Goal: Task Accomplishment & Management: Complete application form

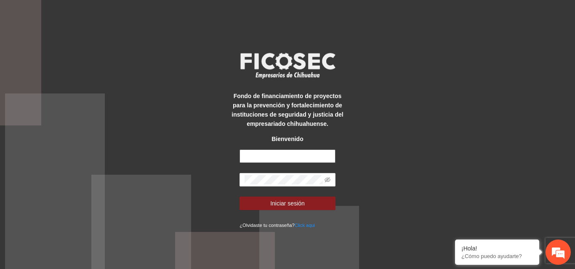
click at [281, 157] on input "text" at bounding box center [287, 155] width 96 height 13
type input "**********"
click at [329, 181] on icon "eye-invisible" at bounding box center [327, 180] width 6 height 6
click at [329, 181] on icon "eye" at bounding box center [327, 180] width 6 height 6
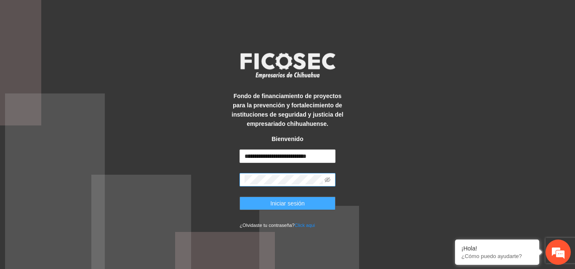
click at [294, 203] on span "Iniciar sesión" at bounding box center [287, 203] width 35 height 9
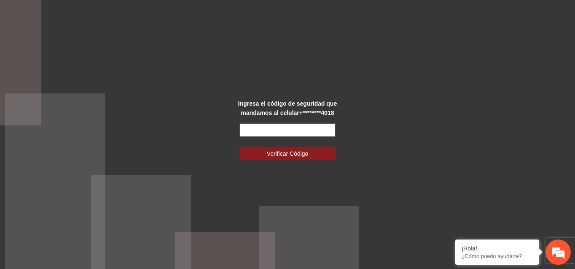
click at [275, 131] on input "text" at bounding box center [287, 129] width 96 height 13
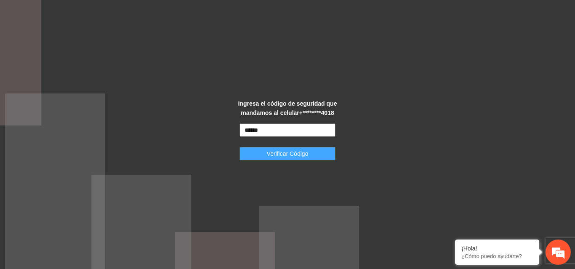
type input "******"
click at [280, 156] on span "Verificar Código" at bounding box center [288, 153] width 42 height 9
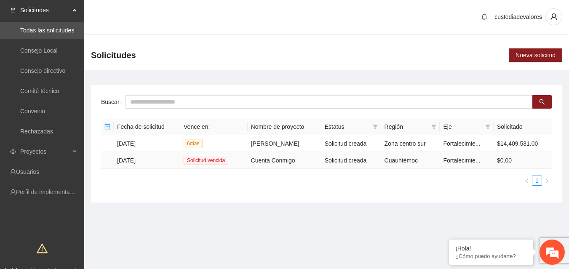
click at [142, 162] on td "[DATE]" at bounding box center [147, 160] width 66 height 17
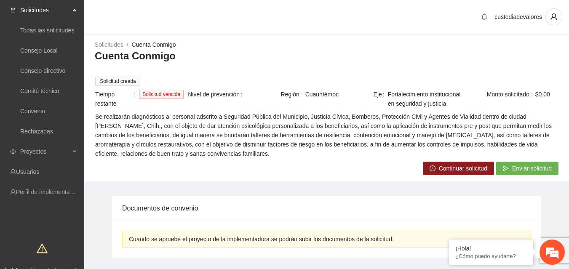
click at [457, 172] on span "Continuar solicitud" at bounding box center [463, 168] width 48 height 9
click at [42, 148] on span "Proyectos" at bounding box center [45, 151] width 50 height 17
click at [199, 165] on div "Solicitudes / Cuenta Conmigo / Cuenta Conmigo Solicitud creada Tiempo restante …" at bounding box center [326, 107] width 484 height 134
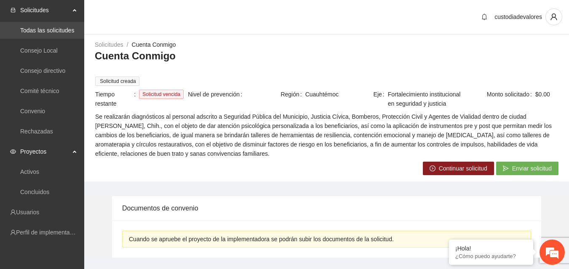
click at [58, 31] on link "Todas las solicitudes" at bounding box center [47, 30] width 54 height 7
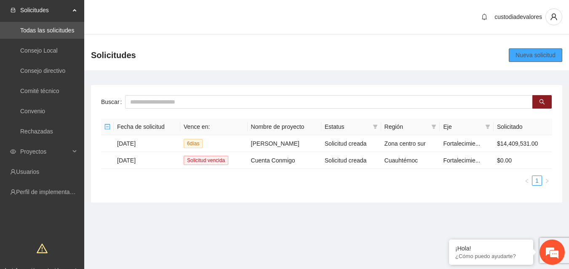
click at [521, 57] on span "Nueva solicitud" at bounding box center [535, 55] width 40 height 9
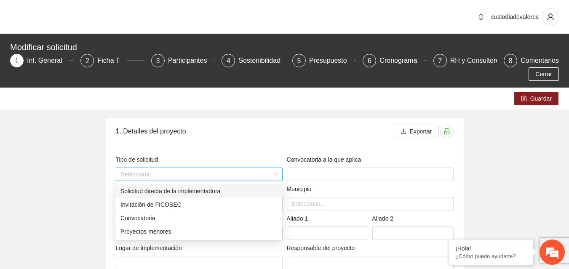
click at [276, 173] on div "Selecciona..." at bounding box center [199, 173] width 167 height 13
click at [145, 220] on div "Convocatoria" at bounding box center [198, 217] width 157 height 9
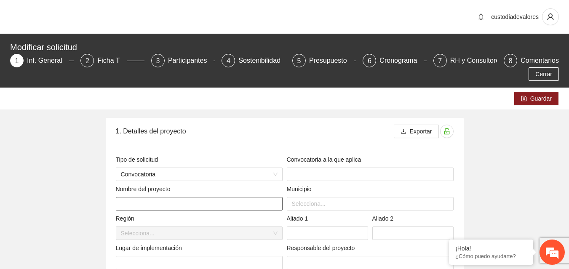
click at [155, 206] on input "text" at bounding box center [199, 203] width 167 height 13
type input "**********"
click at [302, 172] on input "text" at bounding box center [370, 173] width 167 height 13
click at [316, 206] on div at bounding box center [370, 204] width 162 height 10
type input "**********"
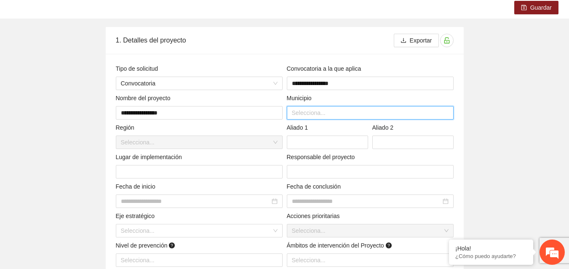
scroll to position [94, 0]
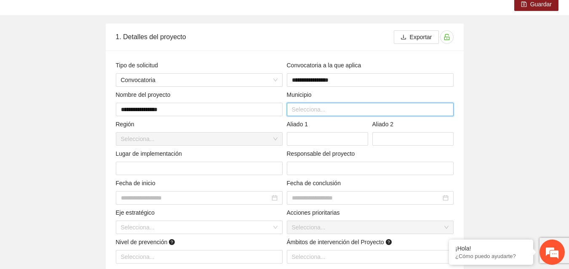
click at [442, 108] on div at bounding box center [370, 109] width 162 height 10
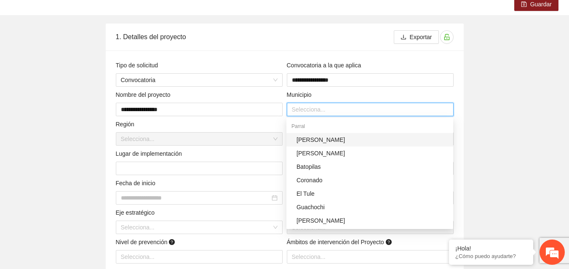
type input "*"
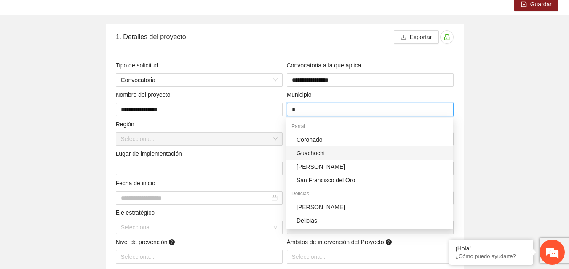
click at [385, 156] on div "Guachochi" at bounding box center [372, 153] width 152 height 9
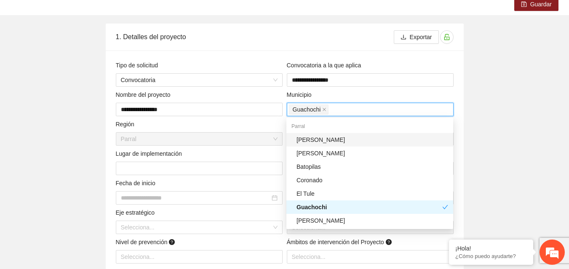
click at [404, 110] on div "Guachochi" at bounding box center [370, 110] width 162 height 12
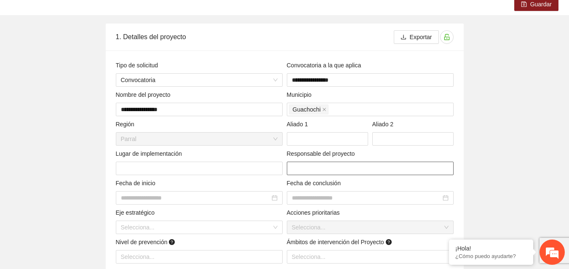
click at [375, 164] on input "text" at bounding box center [370, 168] width 167 height 13
click at [323, 107] on icon "close" at bounding box center [324, 109] width 4 height 4
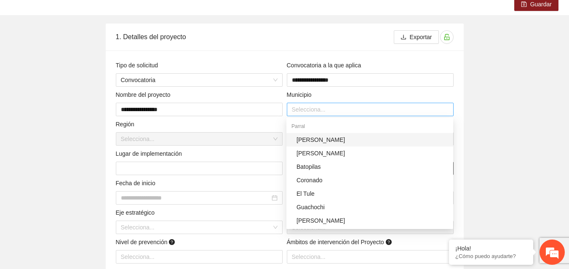
click at [323, 107] on div at bounding box center [370, 109] width 162 height 10
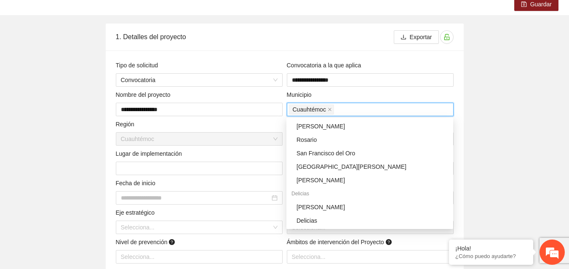
scroll to position [189, 0]
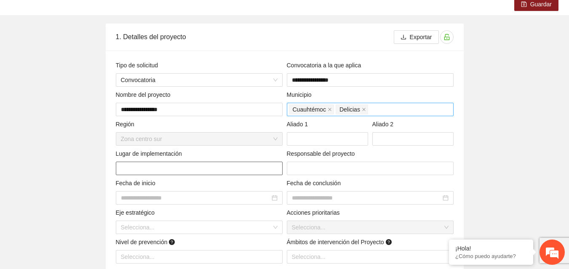
click at [203, 164] on input "text" at bounding box center [199, 168] width 167 height 13
type input "**********"
click at [317, 165] on input "text" at bounding box center [370, 168] width 167 height 13
type input "**********"
click at [262, 203] on div at bounding box center [199, 197] width 167 height 13
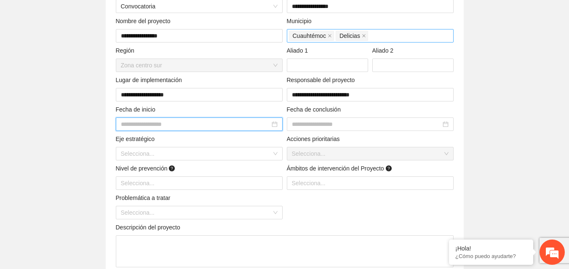
scroll to position [171, 0]
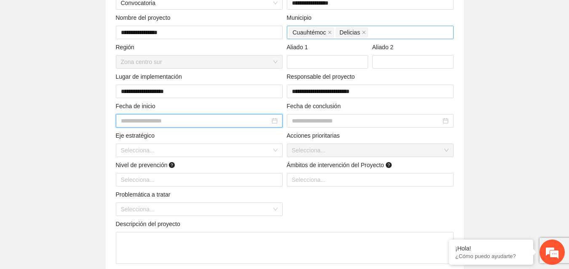
click at [276, 122] on div at bounding box center [199, 120] width 157 height 9
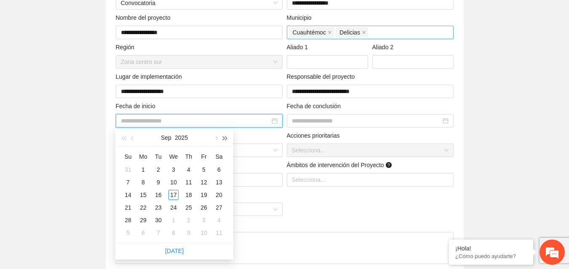
click at [225, 138] on span "button" at bounding box center [225, 138] width 4 height 4
click at [124, 135] on button "button" at bounding box center [123, 137] width 9 height 17
click at [217, 139] on span "button" at bounding box center [215, 138] width 4 height 4
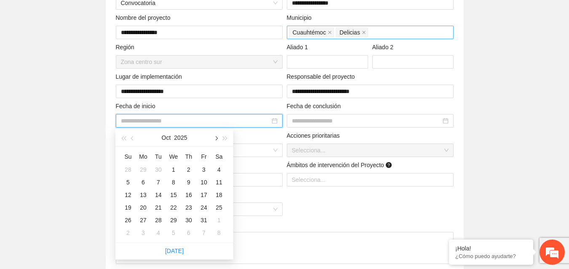
click at [217, 139] on span "button" at bounding box center [215, 138] width 4 height 4
type input "**********"
click at [145, 167] on div "1" at bounding box center [143, 170] width 10 height 10
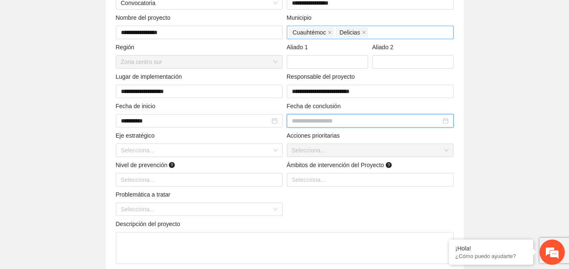
click at [310, 122] on input at bounding box center [366, 120] width 149 height 9
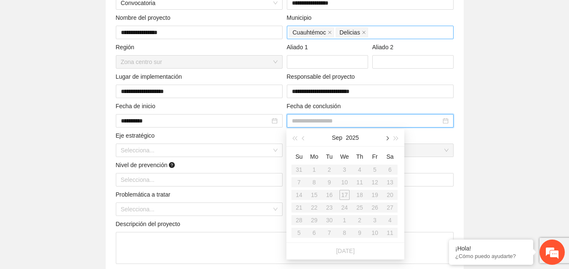
click at [386, 136] on span "button" at bounding box center [386, 138] width 4 height 4
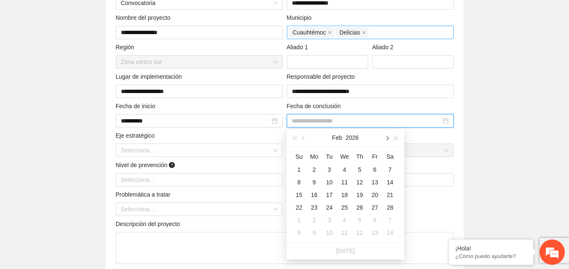
click at [386, 136] on span "button" at bounding box center [386, 138] width 4 height 4
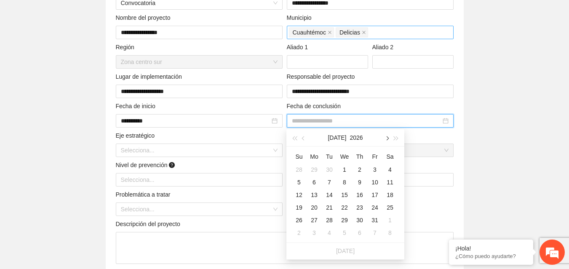
click at [386, 136] on span "button" at bounding box center [386, 138] width 4 height 4
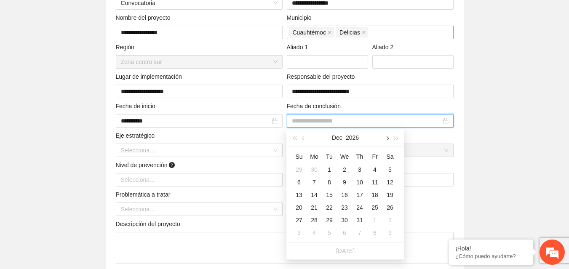
click at [386, 136] on span "button" at bounding box center [386, 138] width 4 height 4
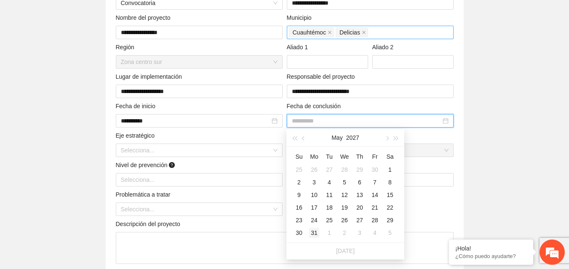
type input "**********"
click at [313, 233] on div "31" at bounding box center [314, 233] width 10 height 10
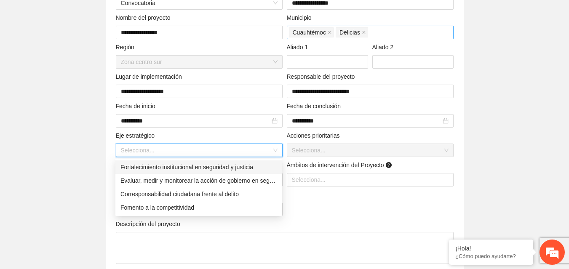
click at [256, 151] on input "search" at bounding box center [196, 150] width 151 height 13
click at [166, 212] on div "Fomento a la competitividad" at bounding box center [198, 207] width 167 height 13
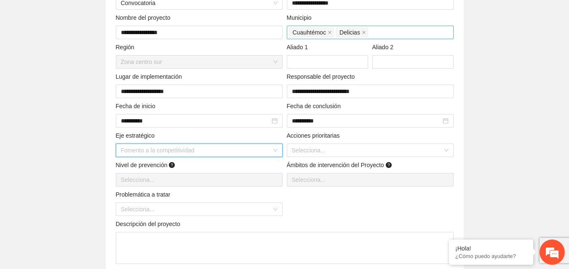
click at [215, 153] on span "Fomento a la competitividad" at bounding box center [199, 150] width 157 height 13
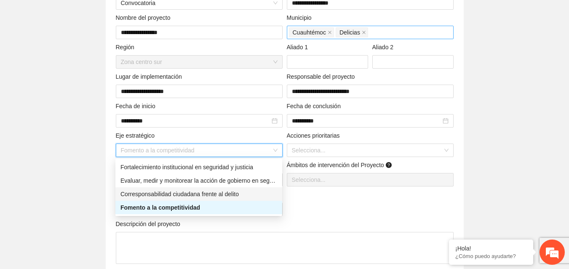
click at [205, 193] on div "Corresponsabilidad ciudadana frente al delito" at bounding box center [198, 193] width 157 height 9
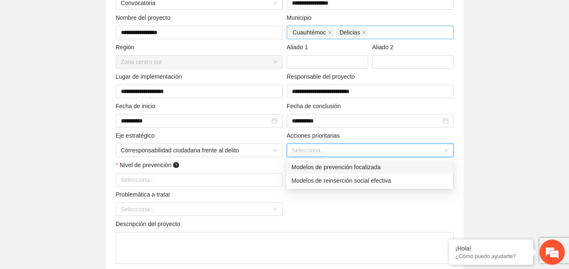
click at [317, 149] on input "search" at bounding box center [367, 150] width 151 height 13
click at [313, 168] on div "Modelos de prevención focalizada" at bounding box center [369, 166] width 157 height 9
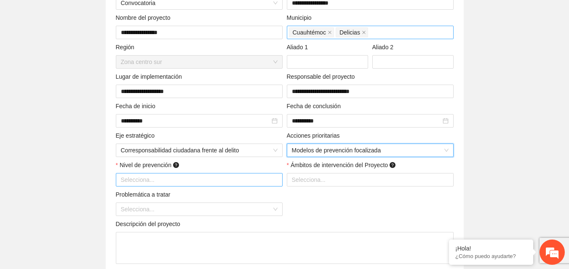
click at [273, 181] on div at bounding box center [199, 180] width 162 height 10
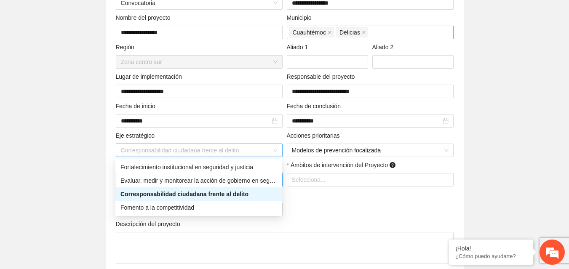
click at [274, 151] on span "Corresponsabilidad ciudadana frente al delito" at bounding box center [199, 150] width 157 height 13
click at [214, 207] on div "Fomento a la competitividad" at bounding box center [198, 207] width 157 height 9
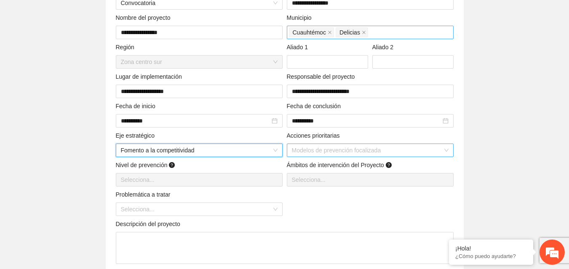
click at [446, 151] on span "Modelos de prevención focalizada" at bounding box center [370, 150] width 157 height 13
click at [276, 148] on span "Fomento a la competitividad" at bounding box center [199, 150] width 157 height 13
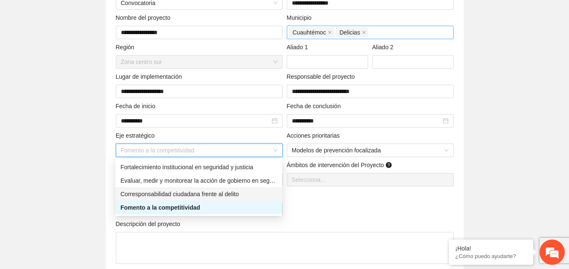
click at [226, 192] on div "Corresponsabilidad ciudadana frente al delito" at bounding box center [198, 193] width 157 height 9
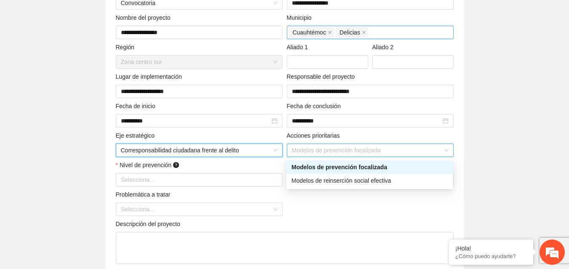
click at [449, 152] on div "Modelos de prevención focalizada" at bounding box center [370, 150] width 167 height 13
click at [362, 166] on div "Modelos de prevención focalizada" at bounding box center [369, 166] width 157 height 9
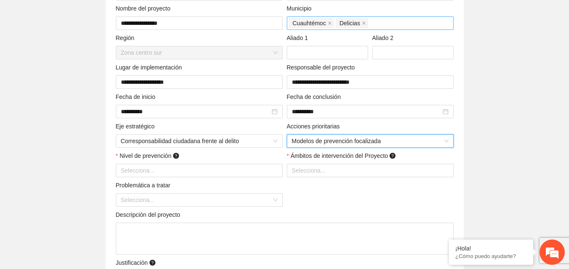
scroll to position [183, 0]
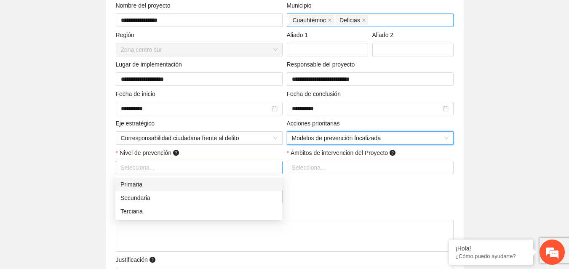
click at [265, 166] on div at bounding box center [199, 167] width 162 height 10
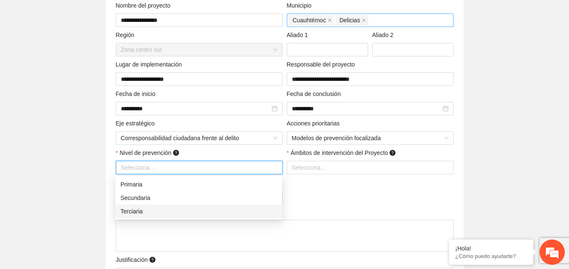
click at [154, 210] on div "Terciaria" at bounding box center [198, 211] width 157 height 9
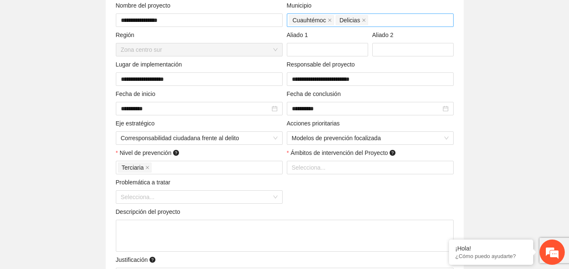
click at [330, 184] on div "**********" at bounding box center [285, 155] width 342 height 368
click at [346, 165] on div at bounding box center [370, 167] width 162 height 10
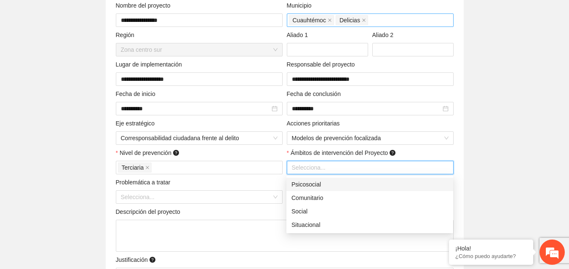
click at [319, 183] on div "Psicosocial" at bounding box center [369, 184] width 157 height 9
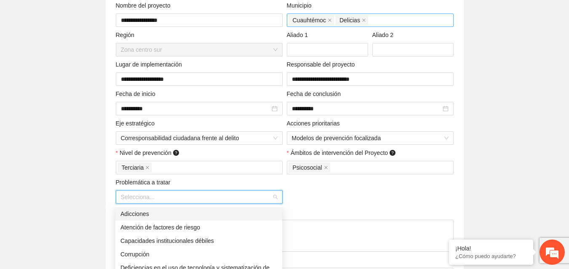
click at [269, 195] on input "search" at bounding box center [196, 197] width 151 height 13
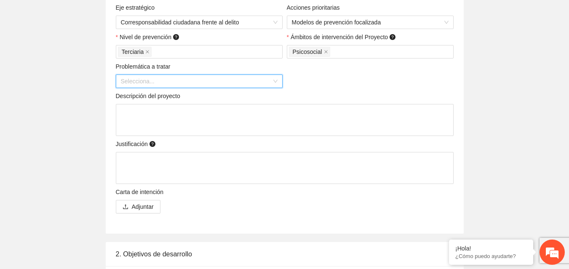
scroll to position [306, 0]
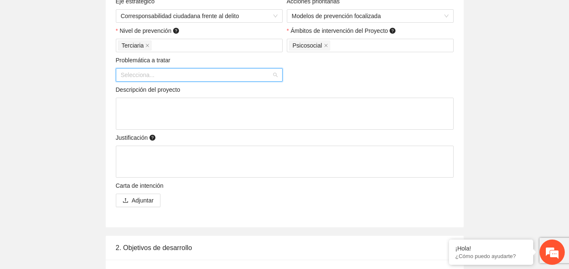
click at [273, 73] on div "Selecciona..." at bounding box center [199, 74] width 167 height 13
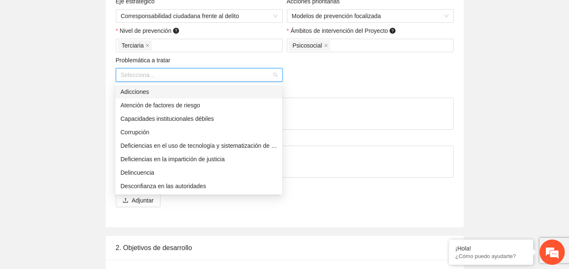
scroll to position [81, 0]
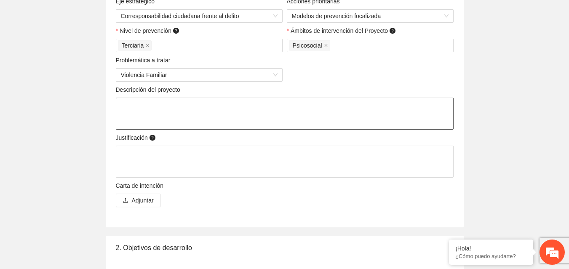
click at [180, 121] on textarea at bounding box center [285, 114] width 338 height 32
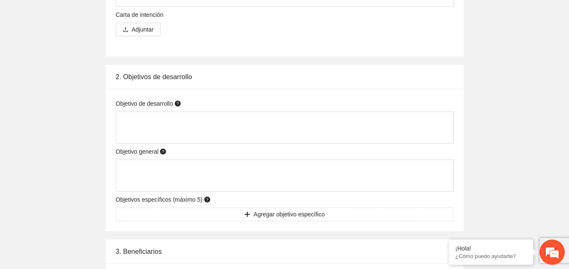
scroll to position [481, 0]
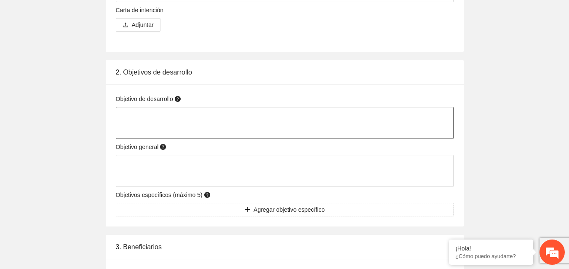
click at [222, 115] on textarea at bounding box center [285, 123] width 338 height 32
type textarea "*"
type textarea "**"
type textarea "***"
type textarea "****"
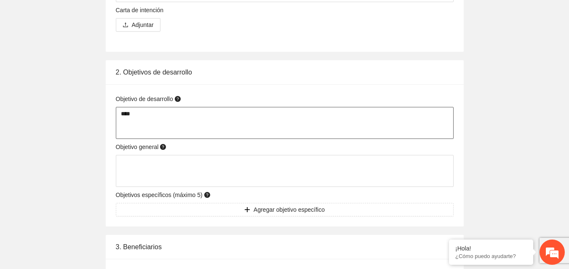
type textarea "*****"
type textarea "******"
type textarea "*******"
type textarea "********"
type textarea "*********"
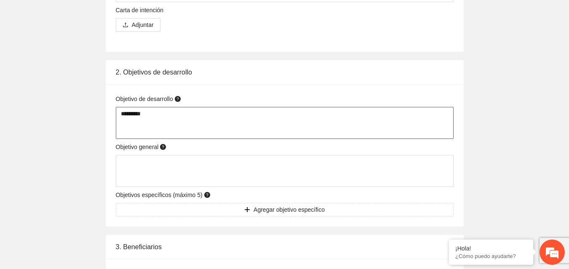
type textarea "**********"
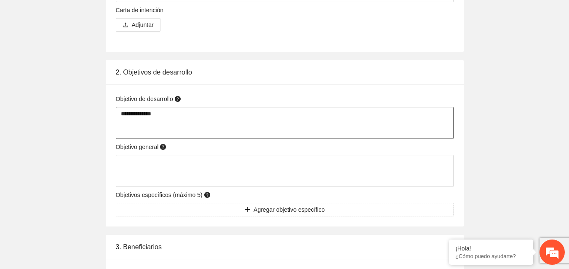
type textarea "**********"
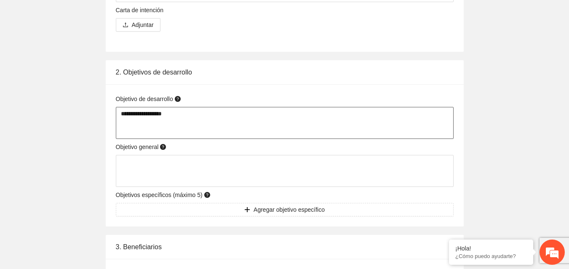
type textarea "**********"
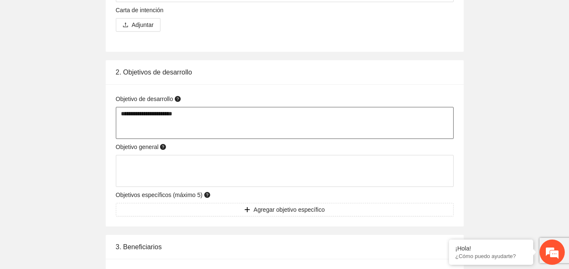
type textarea "**********"
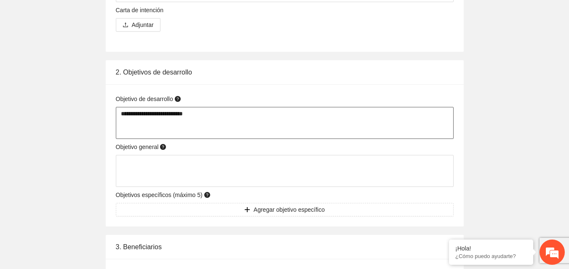
type textarea "**********"
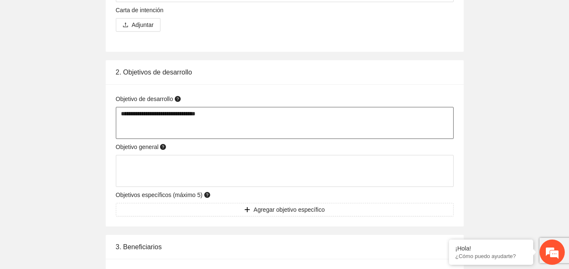
type textarea "**********"
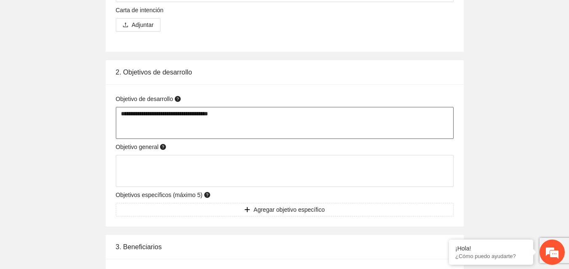
type textarea "**********"
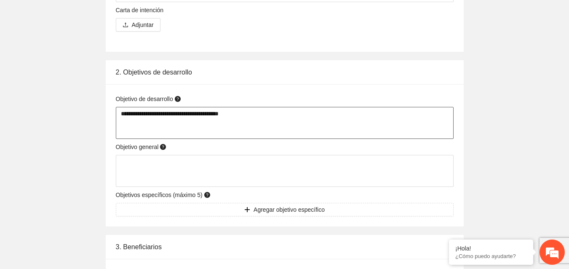
type textarea "**********"
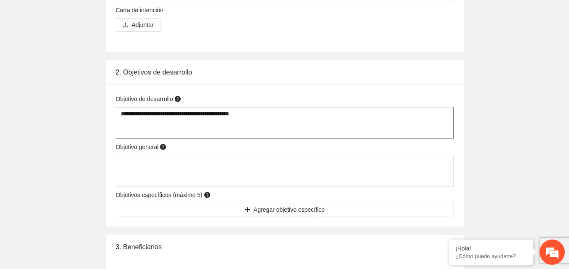
type textarea "**********"
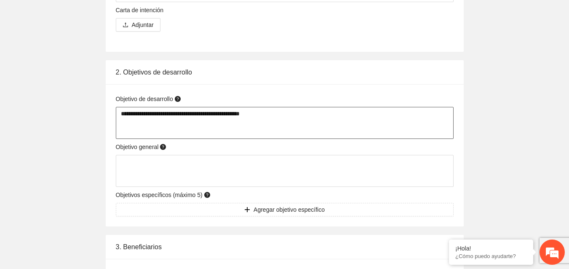
type textarea "**********"
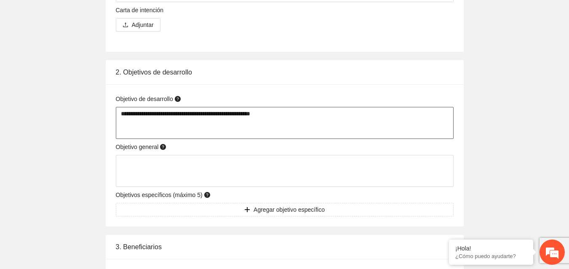
type textarea "**********"
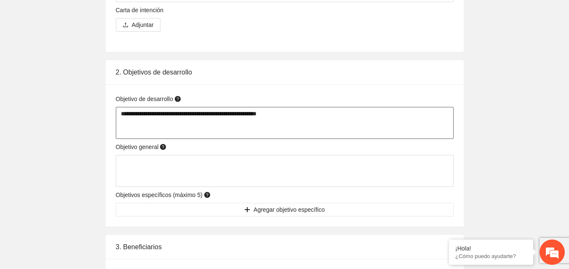
type textarea "**********"
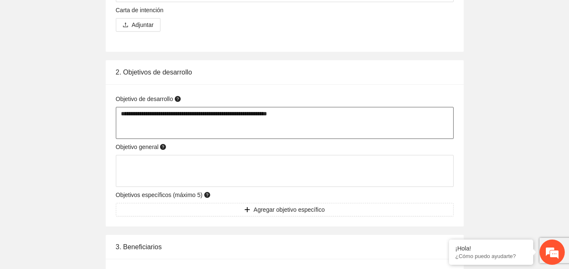
type textarea "**********"
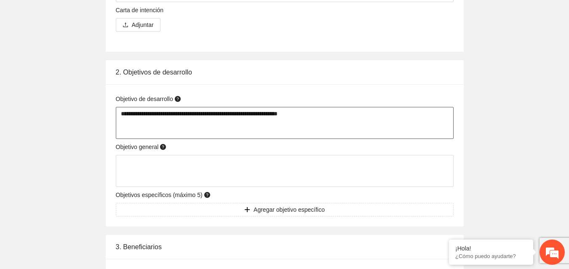
type textarea "**********"
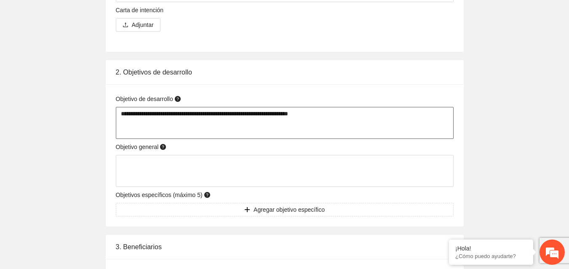
type textarea "**********"
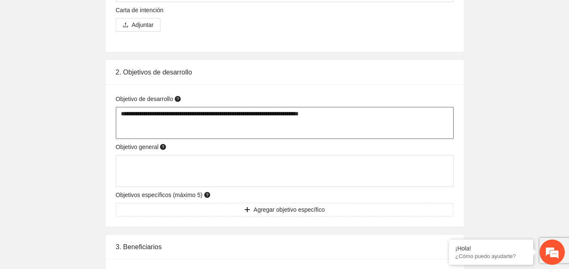
type textarea "**********"
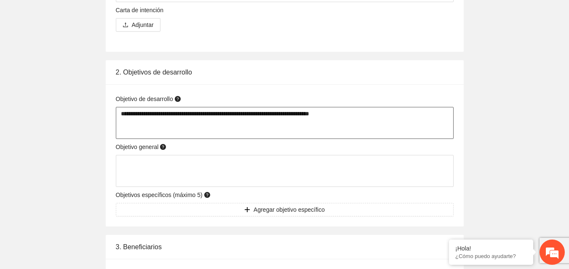
type textarea "**********"
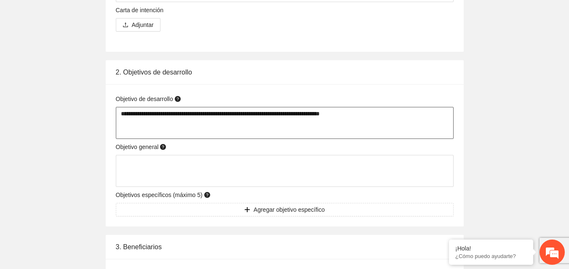
type textarea "**********"
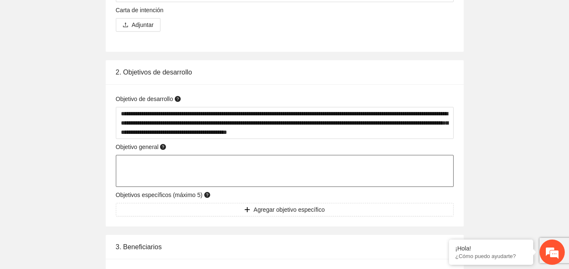
click at [149, 165] on textarea at bounding box center [285, 171] width 338 height 32
click at [180, 105] on div "Objetivo de desarrollo" at bounding box center [285, 100] width 338 height 13
click at [138, 162] on textarea at bounding box center [285, 171] width 338 height 32
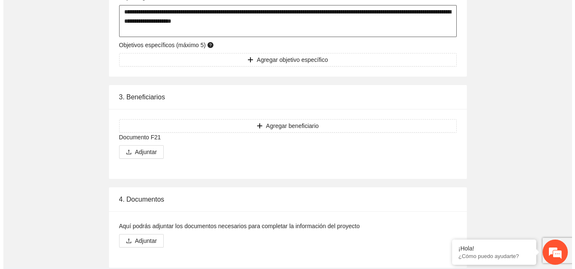
scroll to position [640, 0]
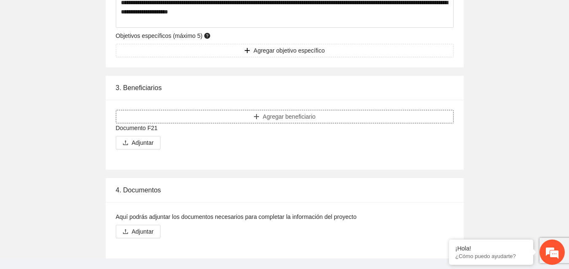
click at [334, 115] on button "Agregar beneficiario" at bounding box center [285, 116] width 338 height 13
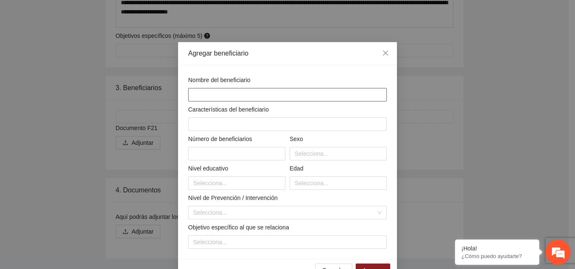
click at [306, 94] on input "text" at bounding box center [287, 94] width 199 height 13
click at [242, 150] on input "text" at bounding box center [236, 153] width 97 height 13
click at [223, 92] on input "*******" at bounding box center [287, 94] width 199 height 13
click at [211, 95] on input "**********" at bounding box center [287, 94] width 199 height 13
click at [289, 94] on input "**********" at bounding box center [287, 94] width 199 height 13
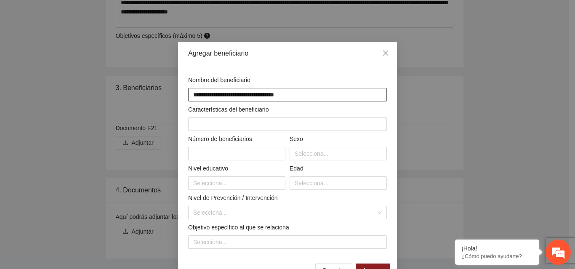
click at [235, 93] on input "**********" at bounding box center [287, 94] width 199 height 13
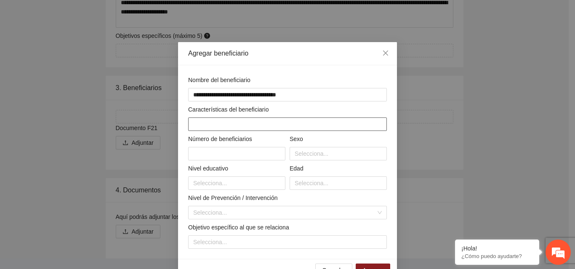
click at [224, 120] on input "text" at bounding box center [287, 123] width 199 height 13
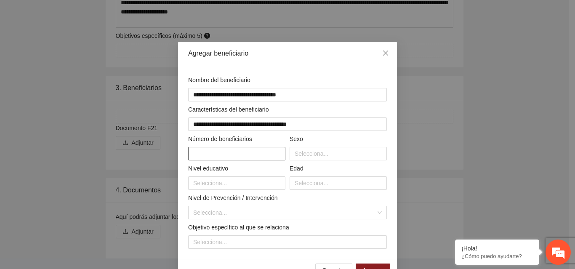
click at [220, 152] on input "text" at bounding box center [236, 153] width 97 height 13
click at [301, 157] on div at bounding box center [338, 154] width 93 height 10
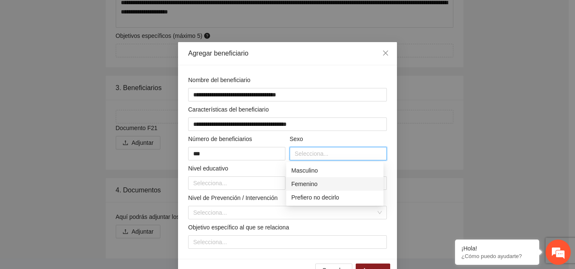
click at [303, 182] on div "Femenino" at bounding box center [334, 183] width 87 height 9
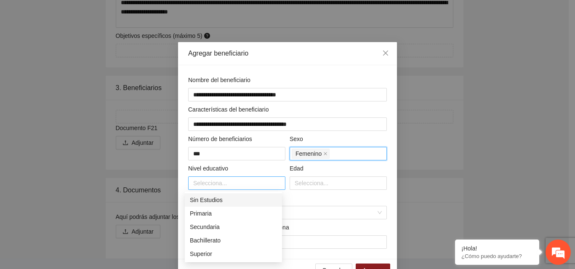
click at [261, 182] on div at bounding box center [236, 183] width 93 height 10
click at [241, 201] on div "Sin Estudios" at bounding box center [233, 199] width 87 height 9
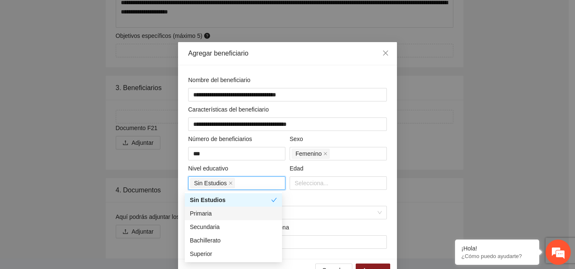
click at [231, 212] on div "Primaria" at bounding box center [233, 213] width 87 height 9
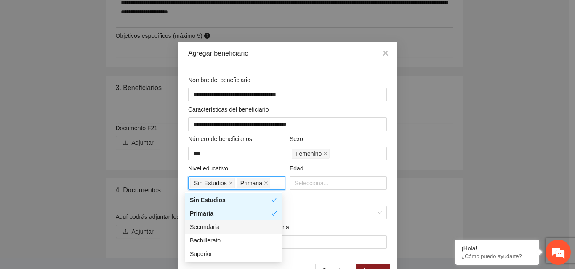
click at [216, 228] on div "Secundaria" at bounding box center [233, 226] width 87 height 9
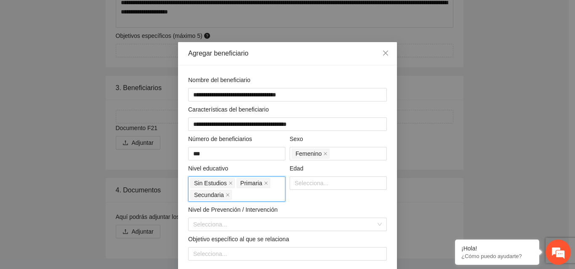
click at [245, 193] on div "Sin Estudios Primaria Secundaria" at bounding box center [236, 189] width 93 height 24
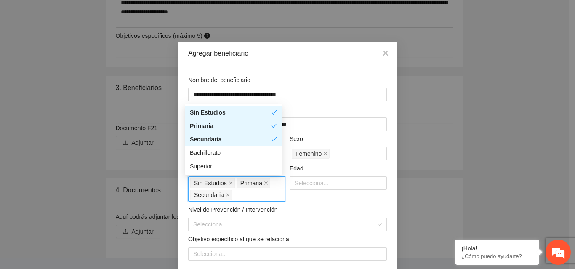
click at [245, 193] on div "Sin Estudios Primaria Secundaria" at bounding box center [236, 189] width 93 height 24
click at [230, 152] on div "Bachillerato" at bounding box center [233, 152] width 87 height 9
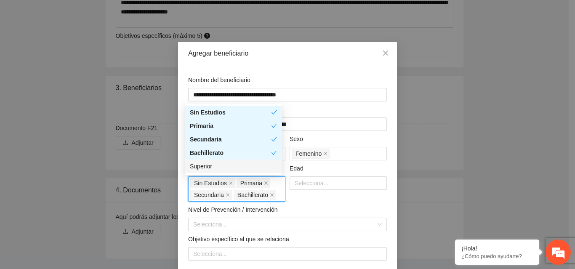
click at [216, 162] on div "Superior" at bounding box center [233, 166] width 87 height 9
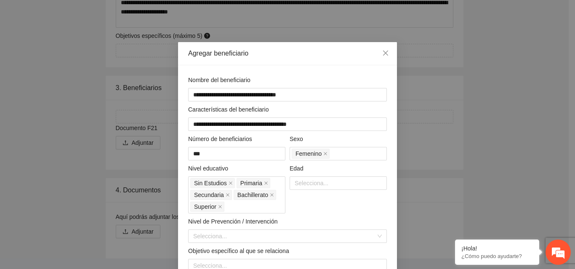
click at [318, 208] on div "Edad Selecciona..." at bounding box center [337, 189] width 101 height 50
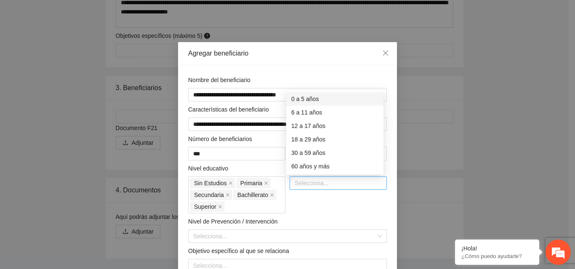
click at [298, 185] on div at bounding box center [338, 183] width 93 height 10
click at [323, 139] on div "18 a 29 años" at bounding box center [334, 139] width 87 height 9
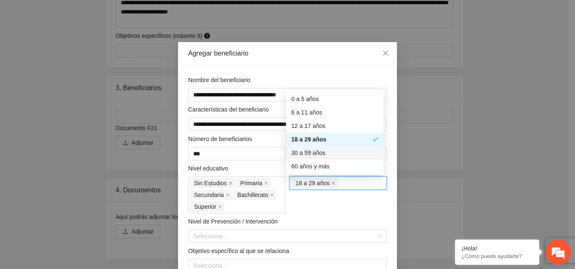
click at [316, 149] on div "30 a 59 años" at bounding box center [334, 152] width 87 height 9
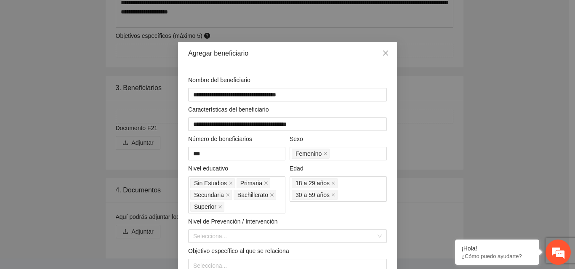
click at [390, 210] on div "**********" at bounding box center [287, 173] width 219 height 217
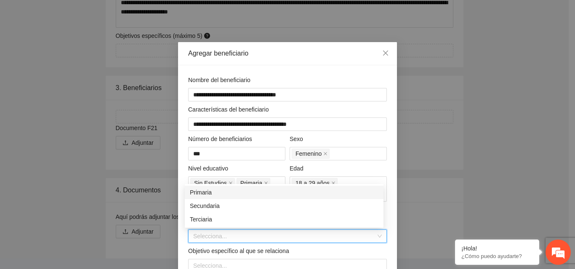
click at [263, 232] on input "search" at bounding box center [284, 236] width 183 height 13
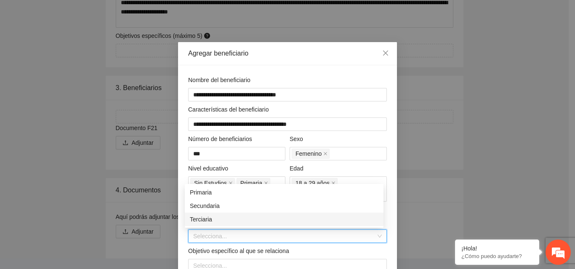
click at [231, 221] on div "Terciaria" at bounding box center [284, 219] width 189 height 9
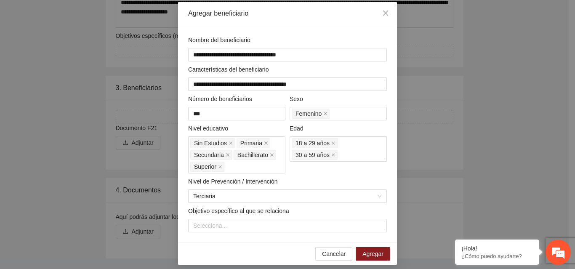
scroll to position [46, 0]
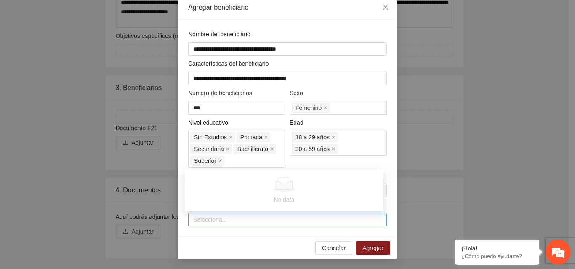
click at [286, 221] on div at bounding box center [287, 220] width 194 height 10
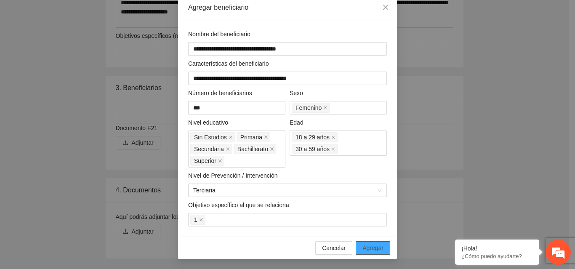
click at [377, 251] on span "Agregar" at bounding box center [372, 247] width 21 height 9
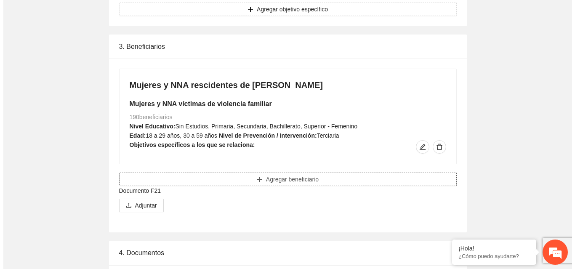
scroll to position [680, 0]
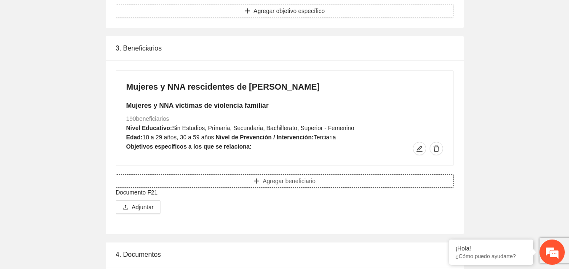
click at [275, 186] on span "Agregar beneficiario" at bounding box center [289, 180] width 53 height 9
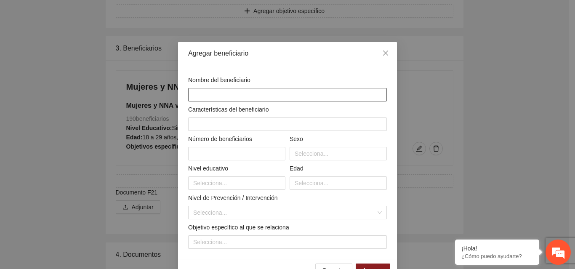
click at [235, 90] on input "text" at bounding box center [287, 94] width 199 height 13
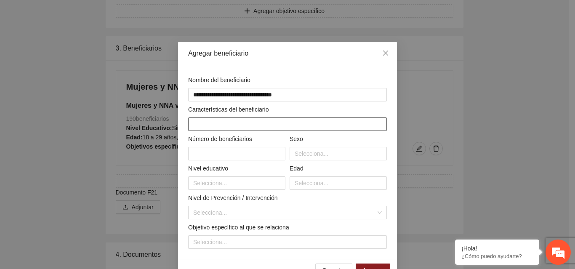
click at [219, 128] on input "text" at bounding box center [287, 123] width 199 height 13
click at [236, 126] on input "**********" at bounding box center [287, 123] width 199 height 13
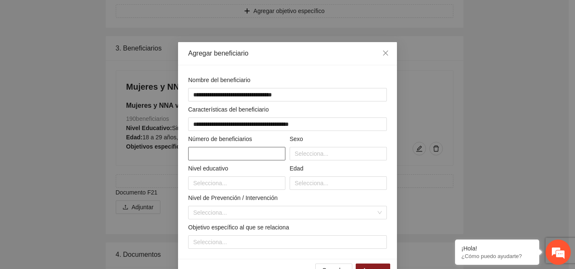
click at [260, 154] on input "text" at bounding box center [236, 153] width 97 height 13
click at [295, 153] on div at bounding box center [338, 154] width 93 height 10
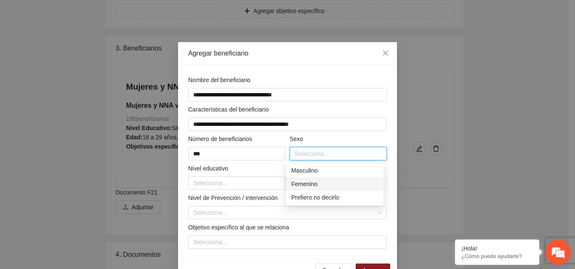
click at [296, 182] on div "Femenino" at bounding box center [334, 183] width 87 height 9
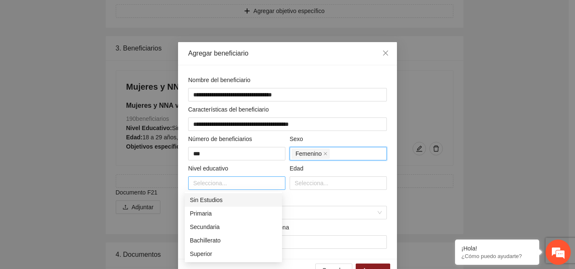
click at [254, 180] on div at bounding box center [236, 183] width 93 height 10
click at [217, 199] on div "Sin Estudios" at bounding box center [233, 199] width 87 height 9
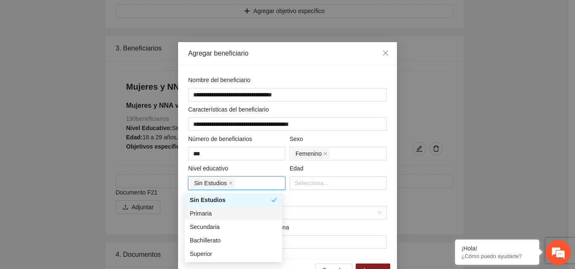
click at [206, 213] on div "Primaria" at bounding box center [233, 213] width 87 height 9
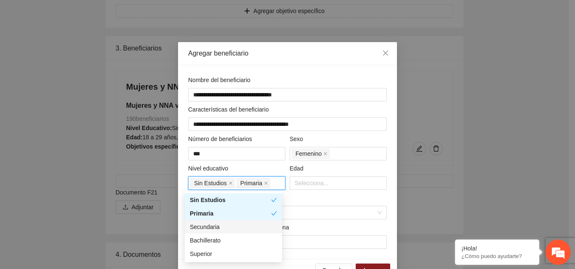
click at [205, 226] on div "Secundaria" at bounding box center [233, 226] width 87 height 9
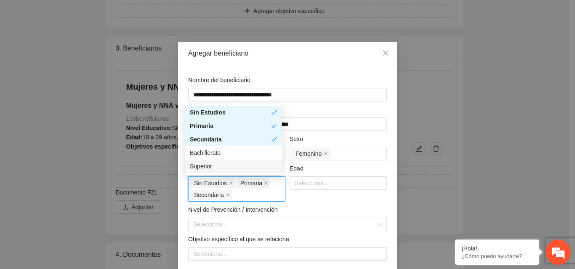
click at [207, 166] on div "Superior" at bounding box center [233, 166] width 87 height 9
click at [274, 166] on icon "check" at bounding box center [274, 166] width 6 height 6
click at [207, 148] on div "Bachillerato" at bounding box center [233, 152] width 87 height 9
click at [202, 164] on div "Superior" at bounding box center [233, 166] width 87 height 9
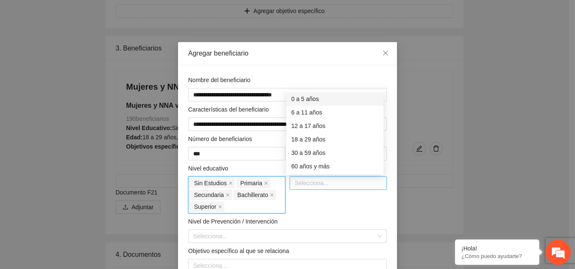
click at [316, 185] on div at bounding box center [338, 183] width 93 height 10
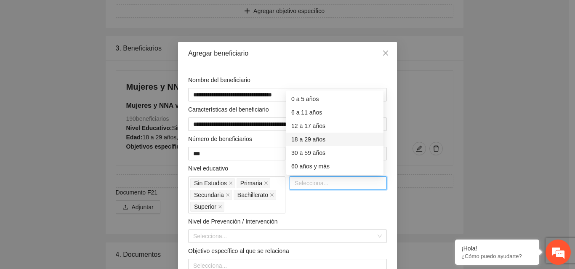
click at [306, 138] on div "18 a 29 años" at bounding box center [334, 139] width 87 height 9
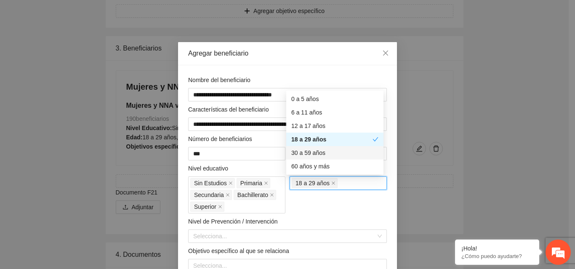
click at [303, 149] on div "30 a 59 años" at bounding box center [334, 152] width 87 height 9
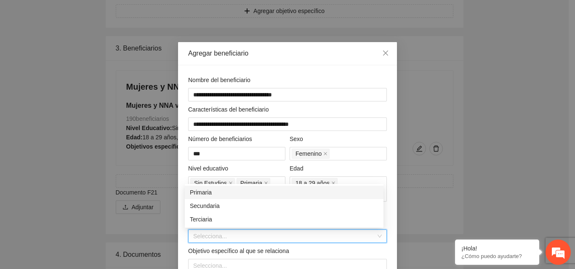
click at [245, 233] on input "search" at bounding box center [284, 236] width 183 height 13
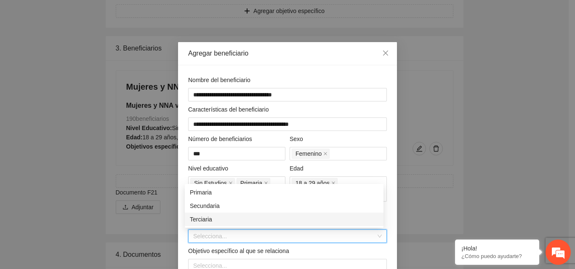
click at [226, 217] on div "Terciaria" at bounding box center [284, 219] width 189 height 9
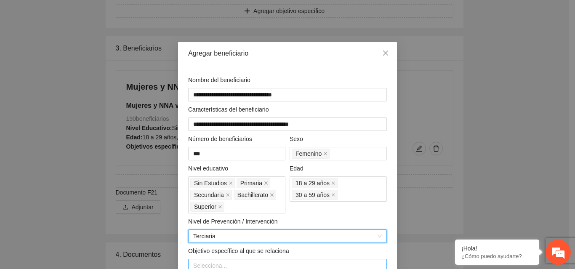
click at [333, 263] on div at bounding box center [287, 265] width 194 height 10
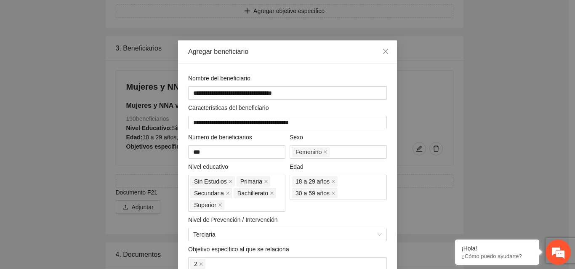
scroll to position [46, 0]
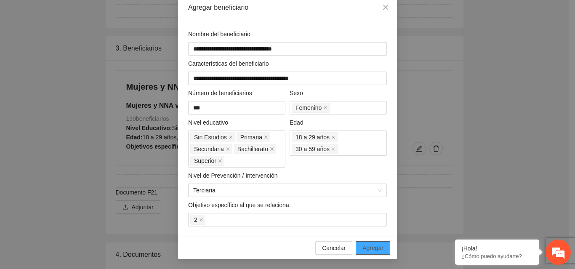
click at [366, 250] on span "Agregar" at bounding box center [372, 247] width 21 height 9
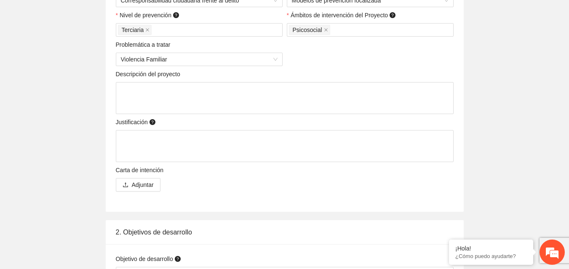
scroll to position [300, 0]
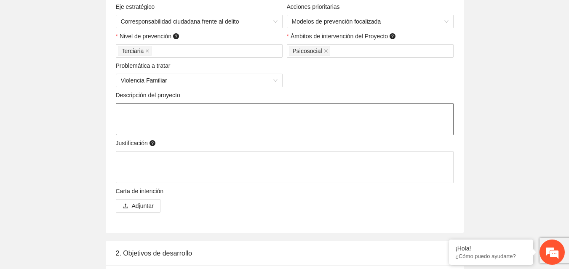
click at [265, 119] on textarea at bounding box center [285, 119] width 338 height 32
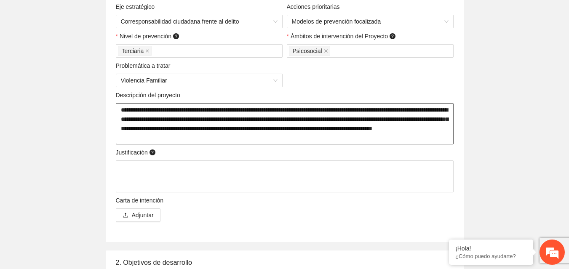
click at [130, 138] on textarea "**********" at bounding box center [285, 123] width 338 height 41
click at [295, 138] on textarea "**********" at bounding box center [285, 123] width 338 height 41
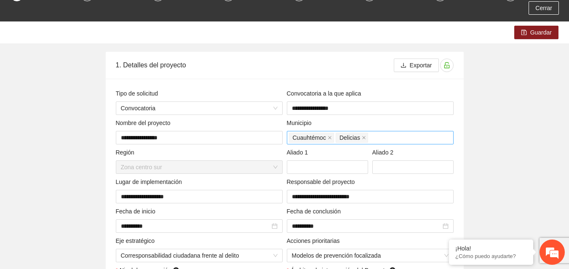
scroll to position [0, 0]
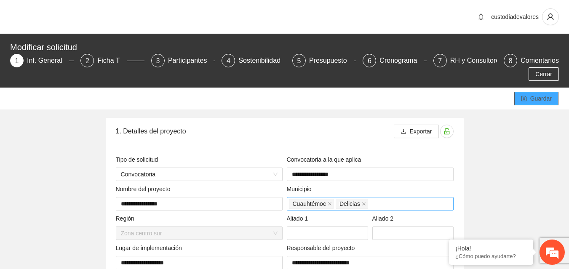
click at [536, 98] on span "Guardar" at bounding box center [540, 98] width 21 height 9
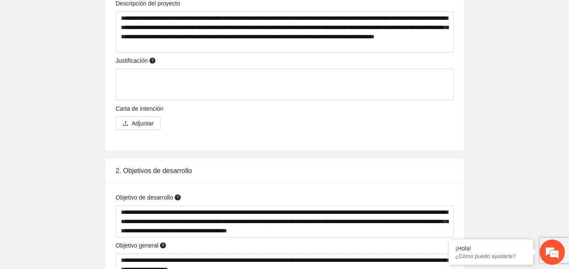
scroll to position [375, 0]
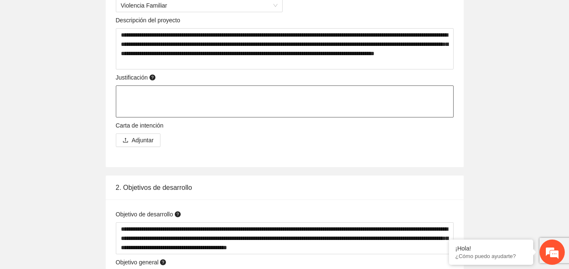
click at [415, 104] on textarea at bounding box center [285, 101] width 338 height 32
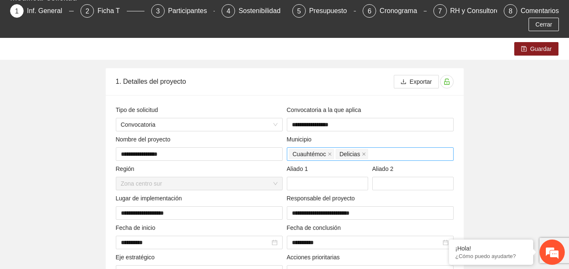
scroll to position [42, 0]
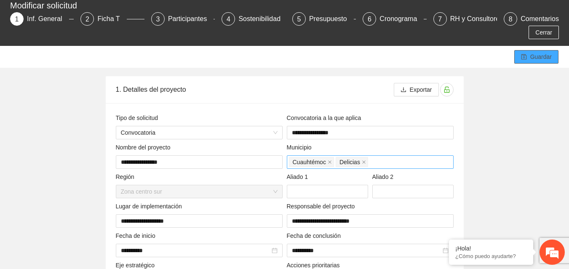
click at [535, 55] on span "Guardar" at bounding box center [540, 56] width 21 height 9
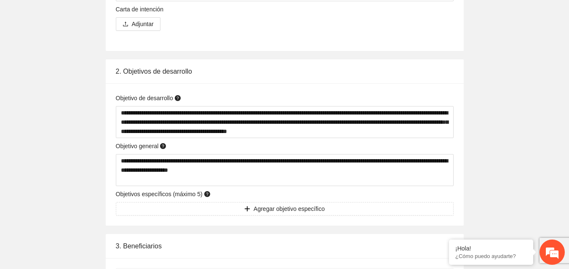
scroll to position [500, 0]
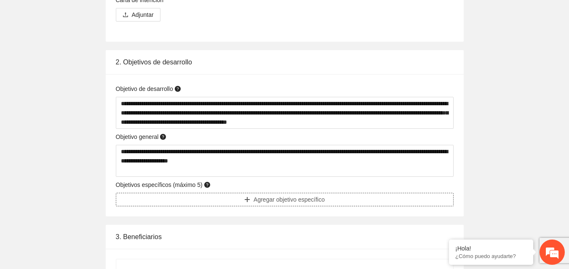
click at [354, 204] on button "Agregar objetivo específico" at bounding box center [285, 199] width 338 height 13
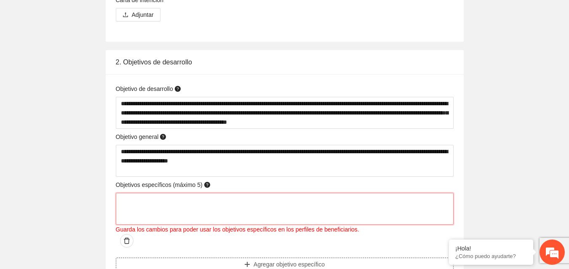
click at [354, 204] on textarea at bounding box center [285, 209] width 338 height 32
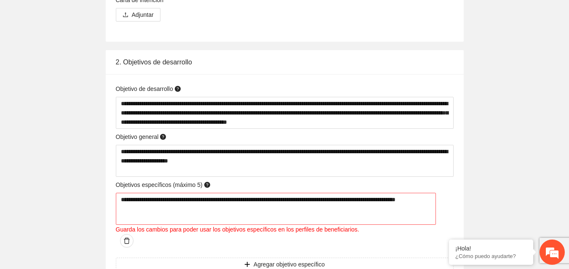
click at [133, 234] on div at bounding box center [125, 240] width 18 height 13
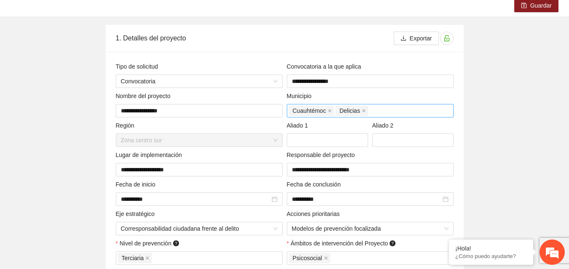
scroll to position [0, 0]
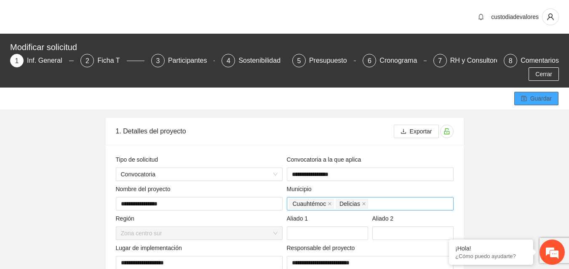
click at [535, 96] on span "Guardar" at bounding box center [540, 98] width 21 height 9
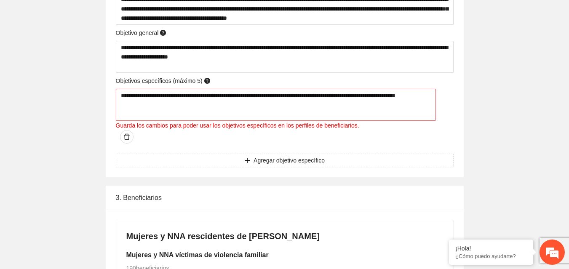
scroll to position [628, 0]
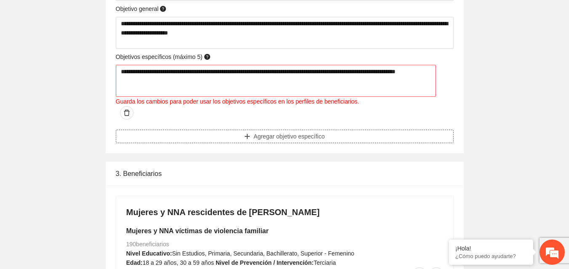
click at [248, 133] on span "plus" at bounding box center [247, 136] width 6 height 7
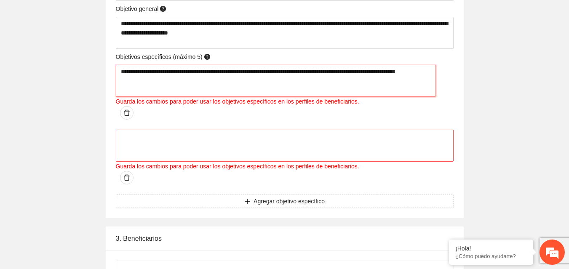
drag, startPoint x: 180, startPoint y: 81, endPoint x: 122, endPoint y: 72, distance: 59.3
click at [122, 72] on textarea "**********" at bounding box center [276, 81] width 320 height 32
click at [134, 130] on textarea at bounding box center [285, 146] width 338 height 32
paste textarea "**********"
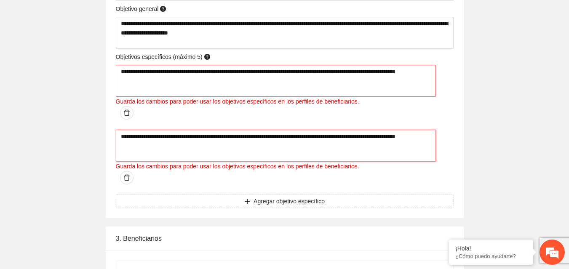
drag, startPoint x: 152, startPoint y: 133, endPoint x: 125, endPoint y: 137, distance: 27.2
click at [125, 137] on textarea "**********" at bounding box center [276, 146] width 320 height 32
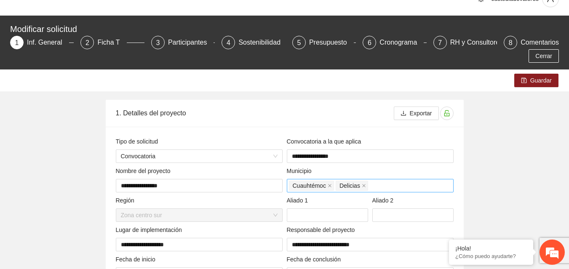
scroll to position [0, 0]
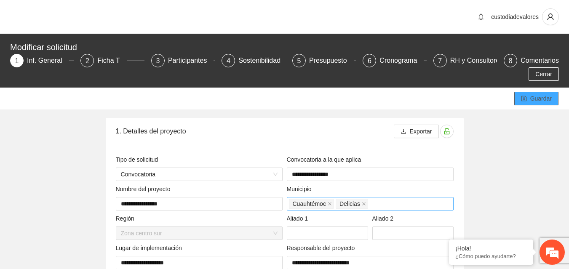
click at [544, 98] on span "Guardar" at bounding box center [540, 98] width 21 height 9
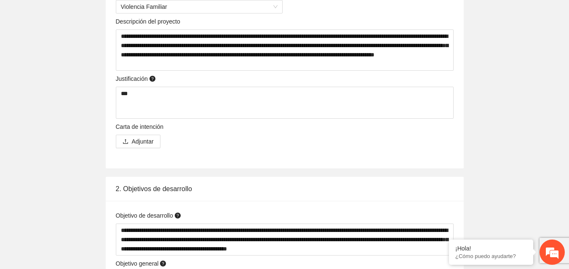
scroll to position [378, 0]
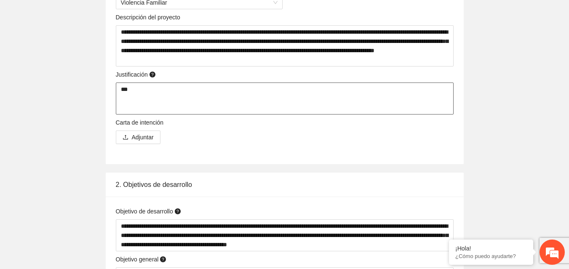
click at [381, 93] on textarea "***" at bounding box center [285, 98] width 338 height 32
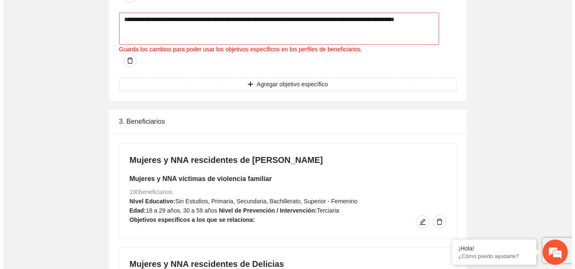
scroll to position [750, 0]
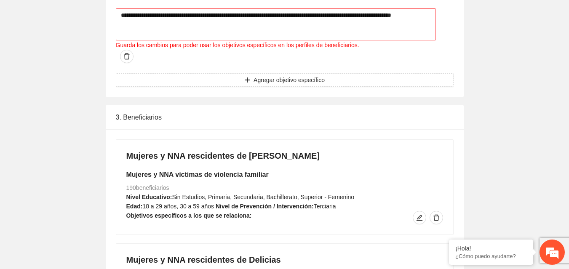
click at [375, 173] on div "Mujeres y NNA rescidentes de [PERSON_NAME] Mujeres y NNA víctimas de violencia …" at bounding box center [284, 187] width 337 height 95
click at [420, 214] on icon "edit" at bounding box center [419, 217] width 7 height 7
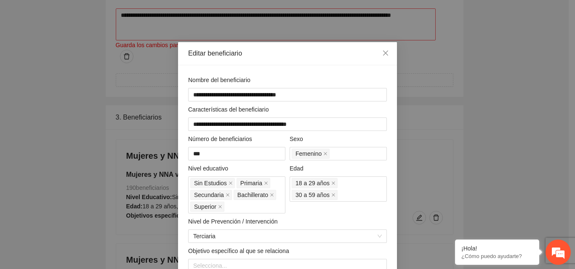
scroll to position [46, 0]
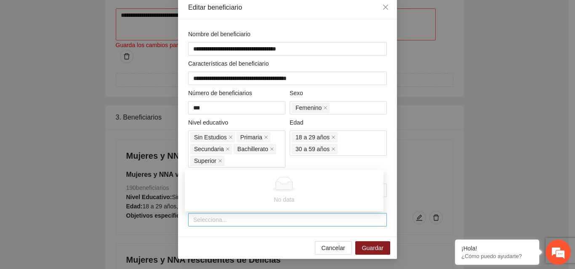
click at [304, 217] on div at bounding box center [287, 220] width 194 height 10
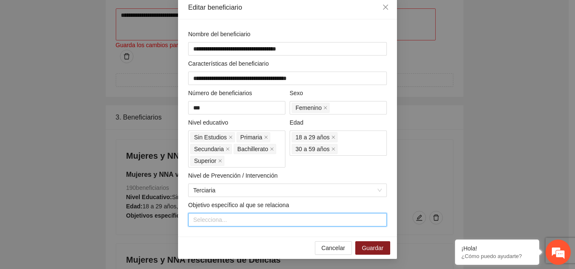
click at [302, 221] on div at bounding box center [287, 220] width 194 height 10
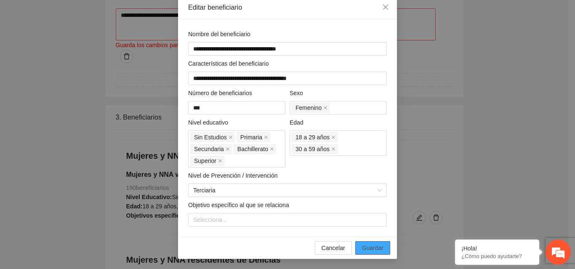
click at [372, 249] on span "Guardar" at bounding box center [372, 247] width 21 height 9
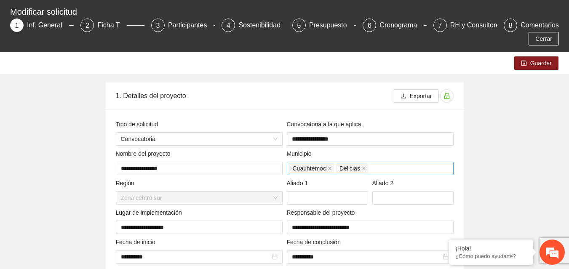
scroll to position [25, 0]
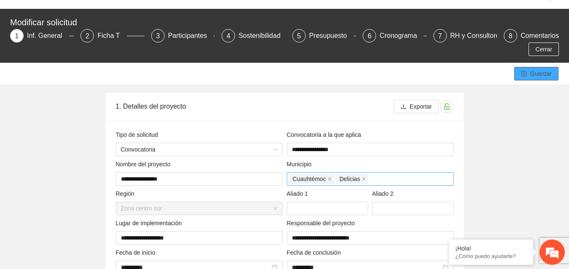
click at [536, 69] on span "Guardar" at bounding box center [540, 73] width 21 height 9
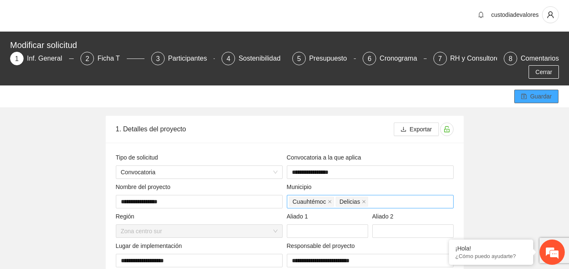
scroll to position [0, 0]
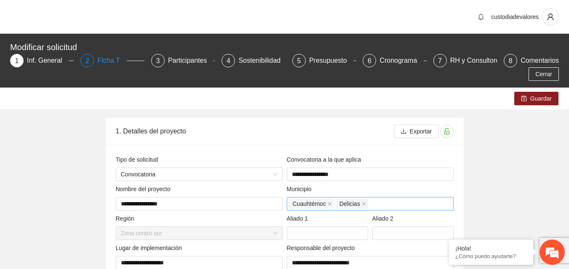
click at [99, 55] on div "Ficha T" at bounding box center [111, 60] width 29 height 13
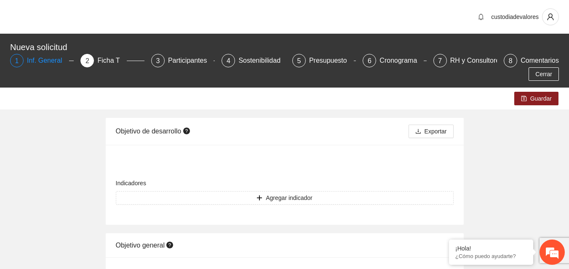
click at [39, 57] on div "Inf. General" at bounding box center [48, 60] width 42 height 13
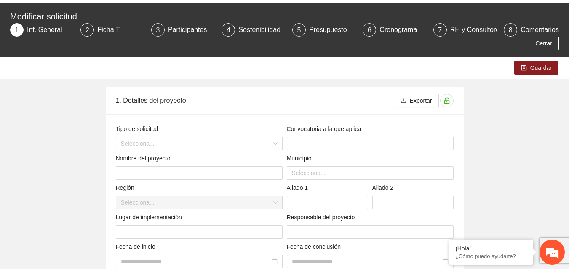
scroll to position [17, 0]
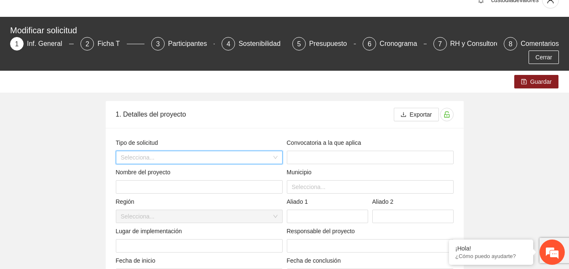
click at [247, 157] on input "search" at bounding box center [196, 157] width 151 height 13
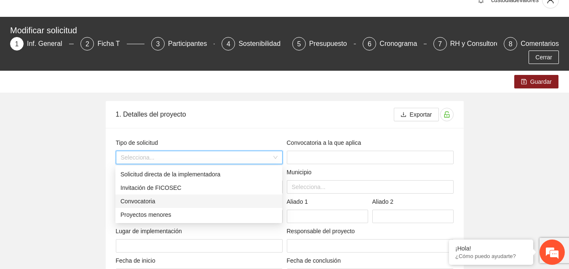
click at [197, 199] on div "Convocatoria" at bounding box center [198, 201] width 157 height 9
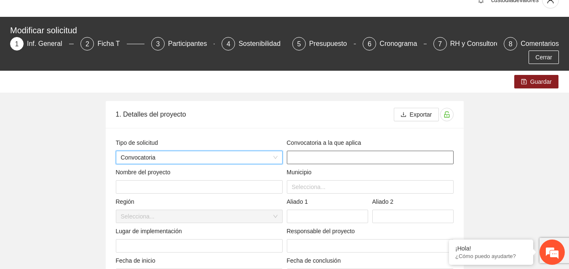
click at [319, 159] on input "text" at bounding box center [370, 157] width 167 height 13
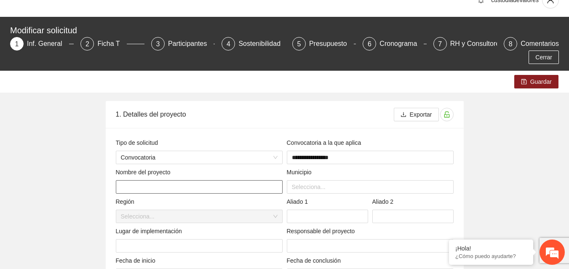
click at [244, 187] on input "text" at bounding box center [199, 186] width 167 height 13
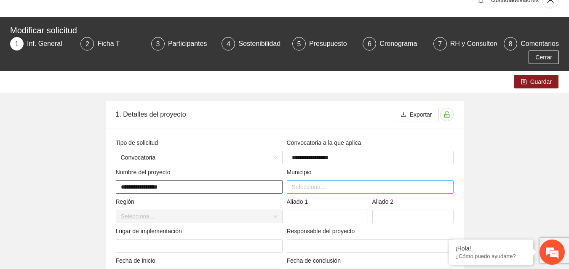
click at [352, 185] on div at bounding box center [370, 187] width 162 height 10
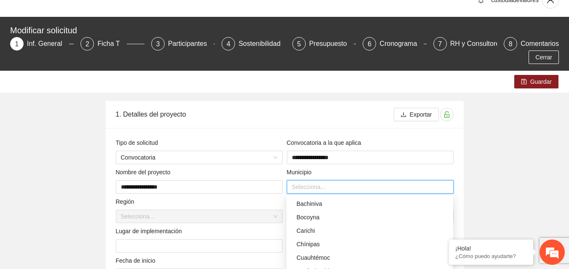
scroll to position [391, 0]
click at [317, 243] on div "Cuauhtémoc" at bounding box center [372, 243] width 152 height 9
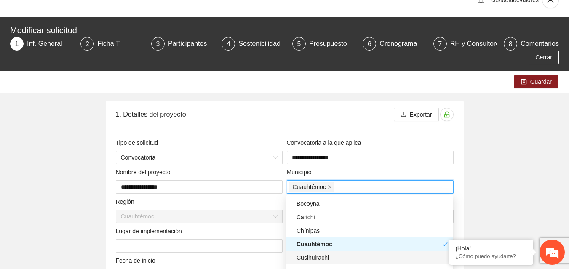
click at [316, 259] on div "Cusihuirachi" at bounding box center [372, 257] width 152 height 9
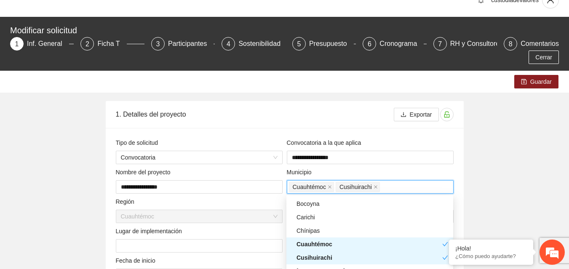
click at [316, 259] on div "Cusihuirachi" at bounding box center [369, 257] width 146 height 9
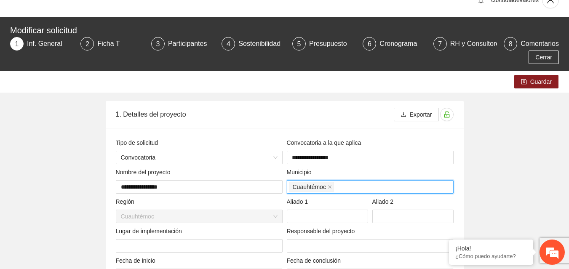
click at [362, 191] on div "Cuauhtémoc" at bounding box center [370, 187] width 162 height 12
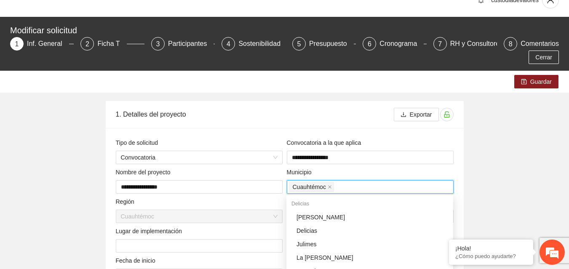
scroll to position [256, 0]
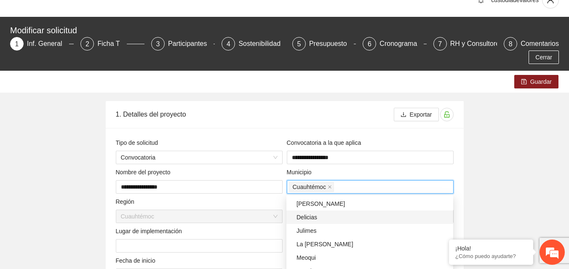
click at [312, 213] on div "Delicias" at bounding box center [372, 217] width 152 height 9
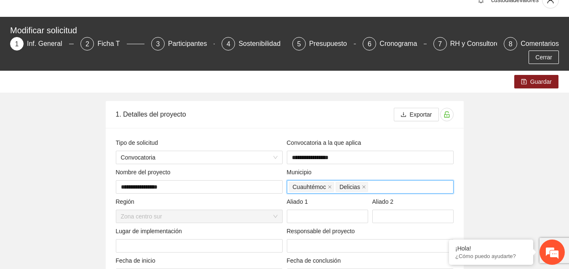
click at [235, 215] on span "Zona centro sur" at bounding box center [199, 216] width 157 height 13
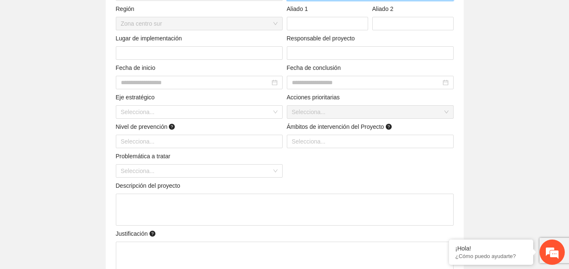
scroll to position [218, 0]
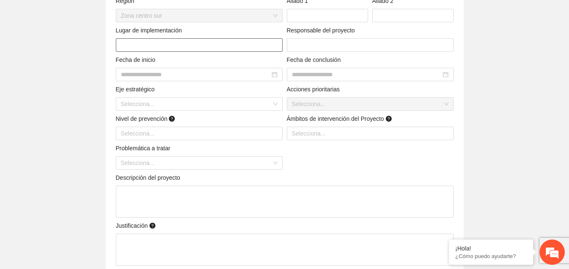
click at [238, 48] on input "text" at bounding box center [199, 44] width 167 height 13
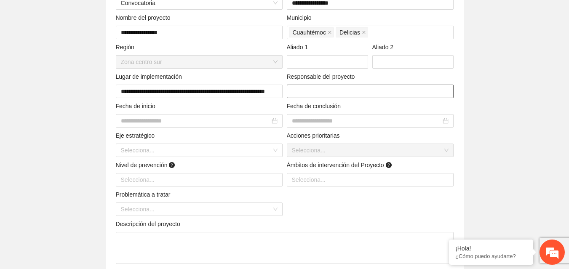
scroll to position [0, 0]
click at [406, 91] on input "text" at bounding box center [370, 91] width 167 height 13
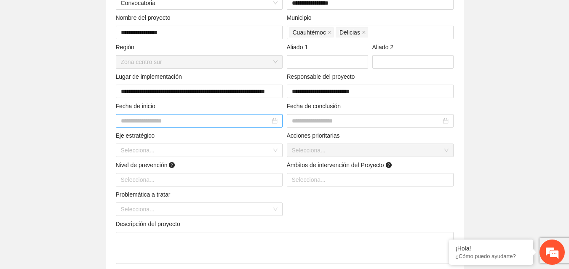
click at [273, 122] on div at bounding box center [199, 120] width 157 height 9
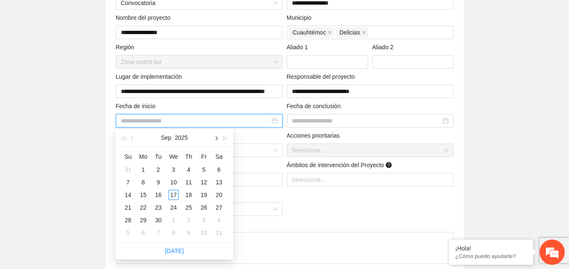
click at [214, 137] on button "button" at bounding box center [215, 137] width 9 height 17
click at [142, 168] on div "1" at bounding box center [143, 170] width 10 height 10
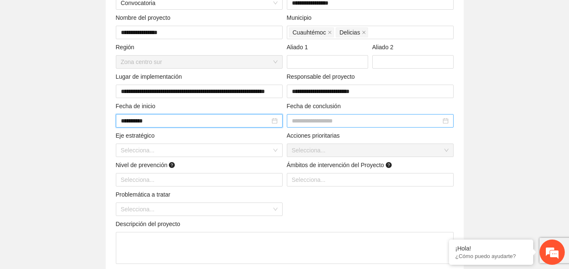
click at [354, 119] on input at bounding box center [366, 120] width 149 height 9
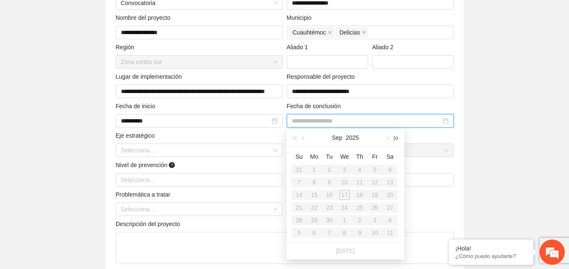
click at [396, 137] on span "button" at bounding box center [396, 138] width 4 height 4
click at [303, 141] on button "button" at bounding box center [303, 137] width 9 height 17
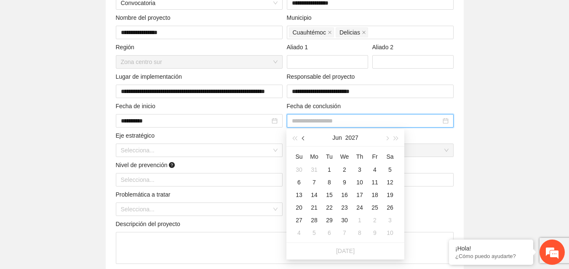
click at [303, 141] on button "button" at bounding box center [303, 137] width 9 height 17
click at [385, 137] on button "button" at bounding box center [386, 137] width 9 height 17
click at [311, 234] on div "31" at bounding box center [314, 233] width 10 height 10
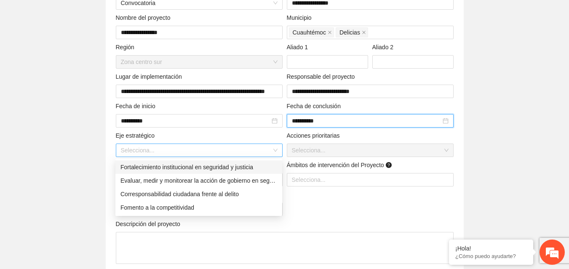
click at [274, 152] on div "Selecciona..." at bounding box center [199, 150] width 167 height 13
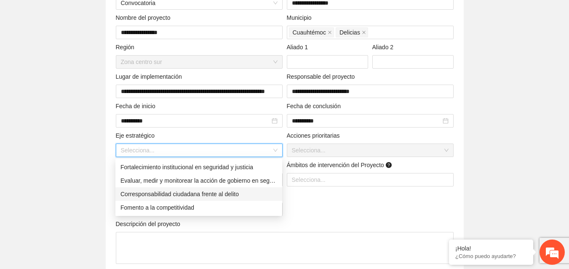
click at [196, 197] on div "Corresponsabilidad ciudadana frente al delito" at bounding box center [198, 193] width 157 height 9
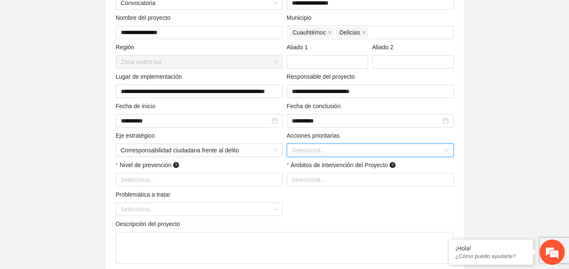
click at [311, 150] on input "search" at bounding box center [367, 150] width 151 height 13
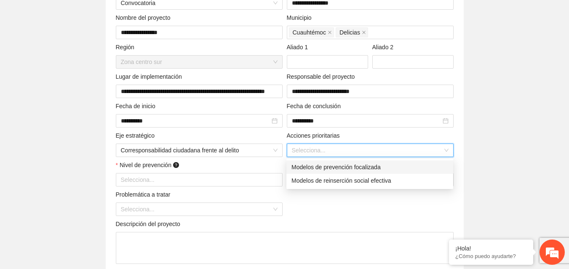
click at [306, 165] on div "Modelos de prevención focalizada" at bounding box center [369, 166] width 157 height 9
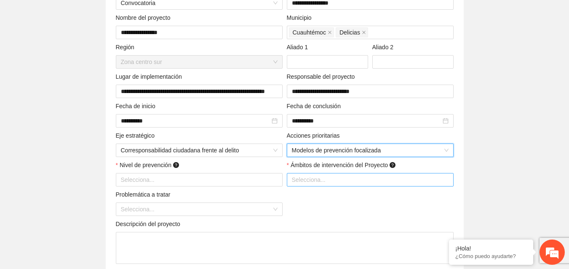
click at [306, 179] on div at bounding box center [370, 180] width 162 height 10
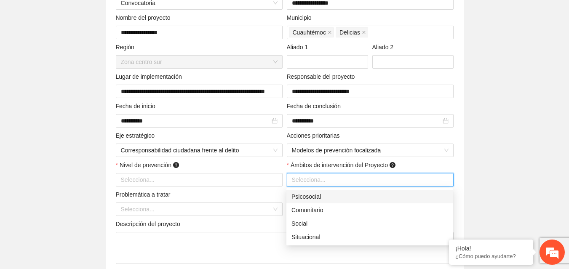
click at [302, 194] on div "Psicosocial" at bounding box center [369, 196] width 157 height 9
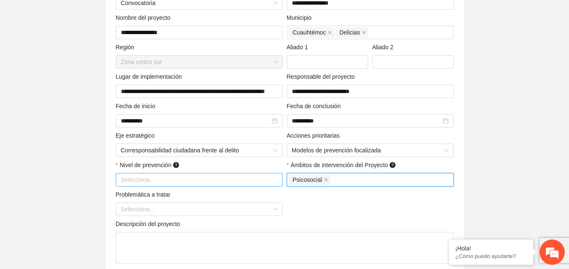
click at [262, 178] on div at bounding box center [199, 180] width 162 height 10
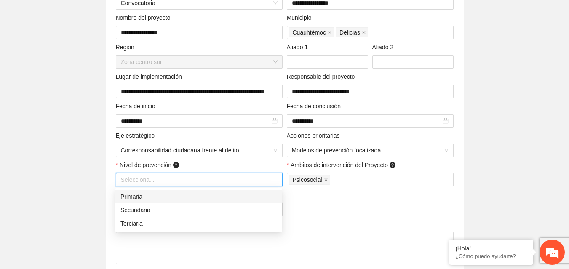
click at [262, 178] on div at bounding box center [199, 180] width 162 height 10
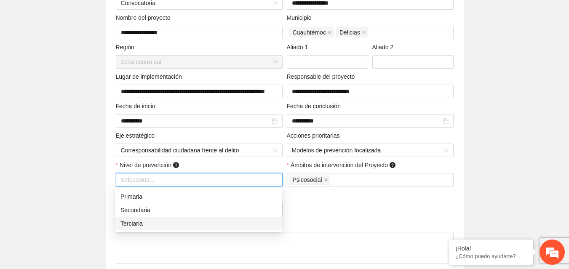
click at [204, 219] on div "Terciaria" at bounding box center [198, 223] width 157 height 9
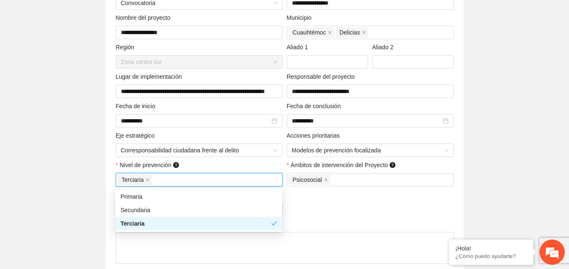
click at [204, 219] on div "Terciaria" at bounding box center [195, 223] width 151 height 9
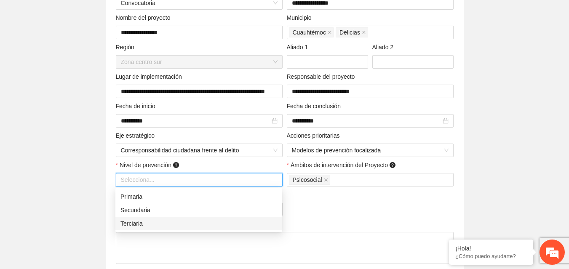
click at [197, 224] on div "Terciaria" at bounding box center [198, 223] width 157 height 9
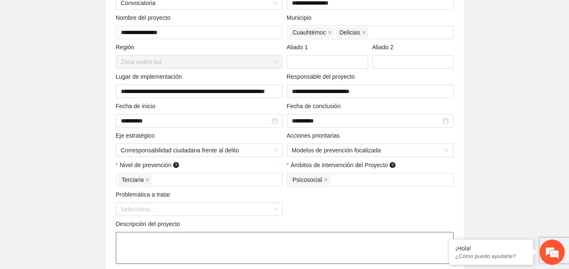
click at [269, 247] on textarea at bounding box center [285, 248] width 338 height 32
click at [201, 209] on input "search" at bounding box center [196, 209] width 151 height 13
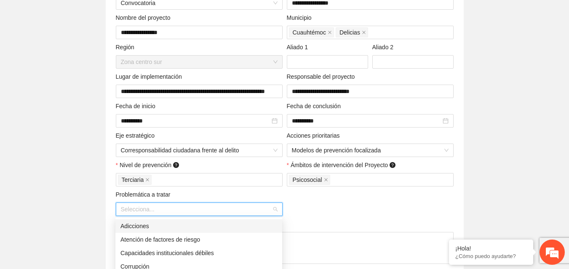
click at [201, 209] on input "search" at bounding box center [196, 209] width 151 height 13
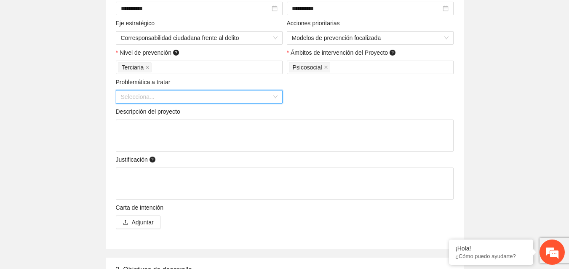
scroll to position [285, 0]
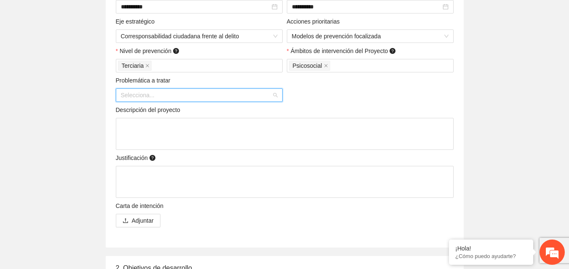
click at [253, 91] on input "search" at bounding box center [196, 95] width 151 height 13
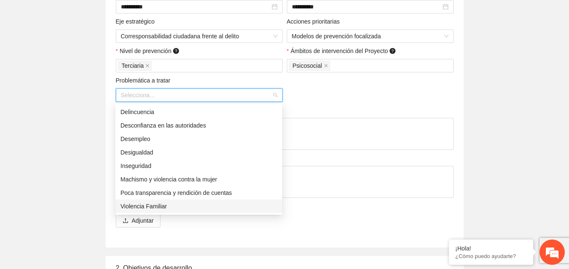
click at [165, 209] on div "Violencia Familiar" at bounding box center [198, 206] width 157 height 9
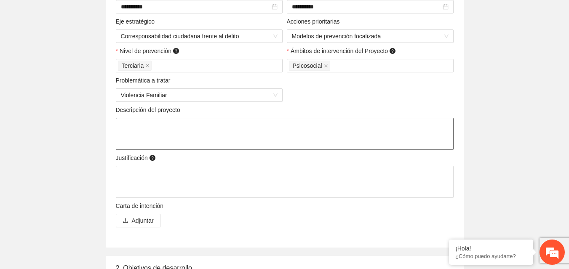
click at [152, 140] on textarea at bounding box center [285, 134] width 338 height 32
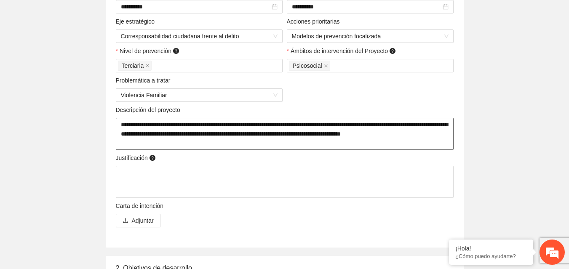
click at [227, 135] on textarea "**********" at bounding box center [285, 134] width 338 height 32
click at [202, 142] on textarea "**********" at bounding box center [285, 134] width 338 height 32
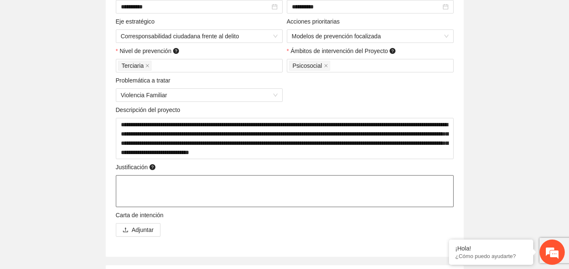
click at [176, 179] on textarea at bounding box center [285, 191] width 338 height 32
paste textarea "**********"
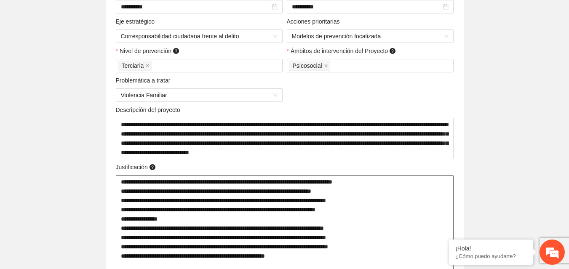
click at [311, 260] on textarea "**********" at bounding box center [285, 223] width 338 height 97
paste textarea "**********"
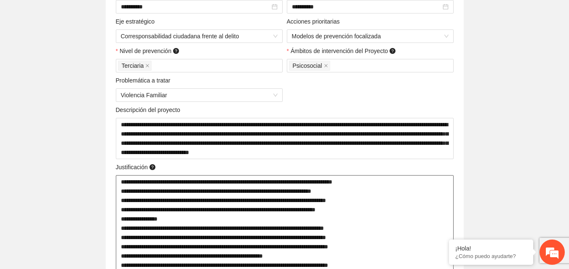
scroll to position [396, 0]
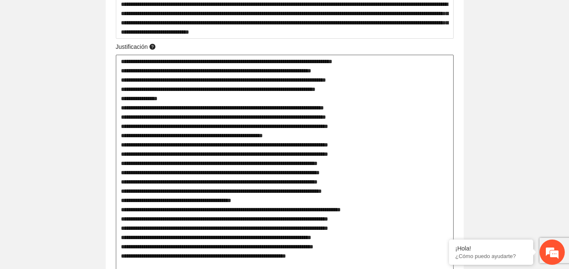
paste textarea "**********"
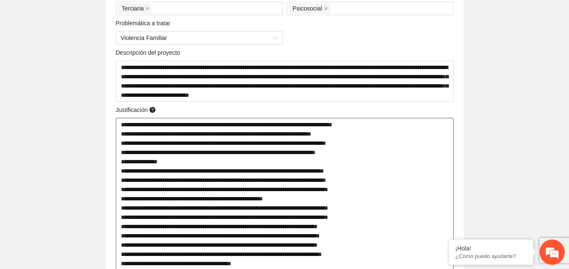
scroll to position [345, 0]
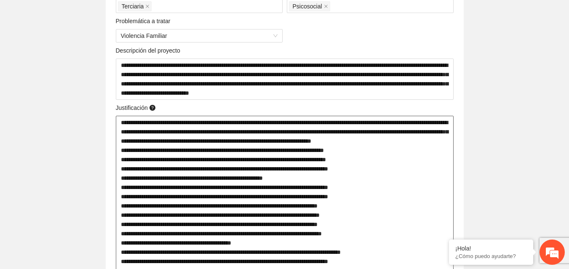
click at [380, 161] on textarea at bounding box center [285, 271] width 338 height 310
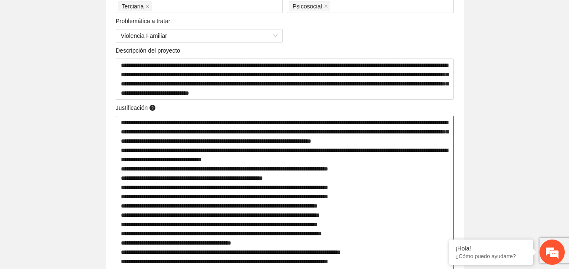
click at [369, 170] on textarea at bounding box center [285, 271] width 338 height 310
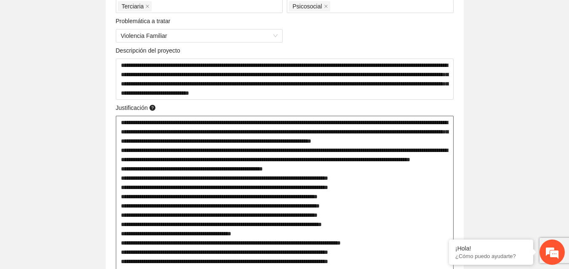
click at [360, 176] on textarea at bounding box center [285, 271] width 338 height 310
click at [392, 189] on textarea at bounding box center [285, 266] width 338 height 300
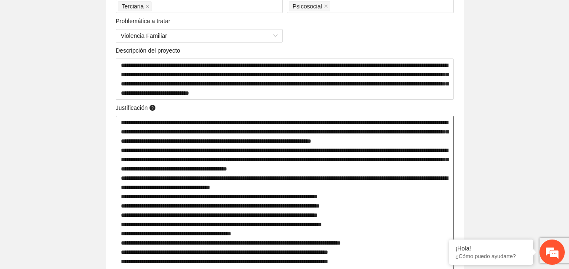
click at [380, 192] on textarea at bounding box center [285, 266] width 338 height 300
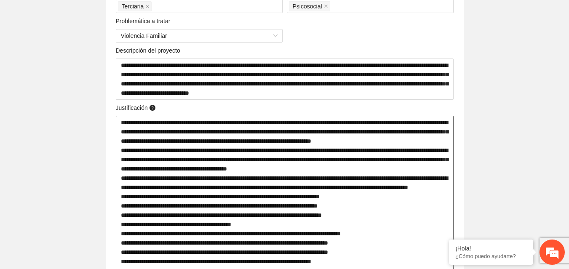
click at [370, 204] on textarea at bounding box center [285, 266] width 338 height 300
click at [360, 216] on textarea at bounding box center [285, 266] width 338 height 300
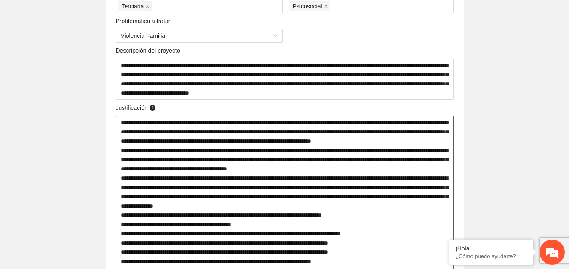
click at [386, 222] on textarea at bounding box center [285, 261] width 338 height 291
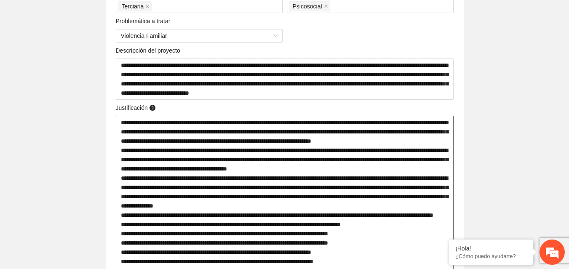
click at [424, 213] on textarea at bounding box center [285, 261] width 338 height 291
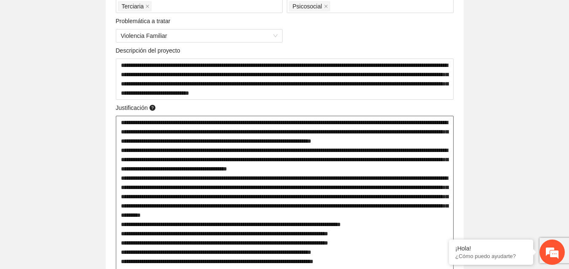
click at [395, 231] on textarea at bounding box center [285, 261] width 338 height 291
click at [407, 241] on textarea at bounding box center [285, 261] width 338 height 291
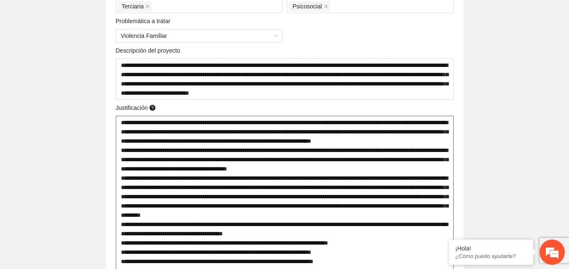
click at [396, 254] on textarea at bounding box center [285, 261] width 338 height 291
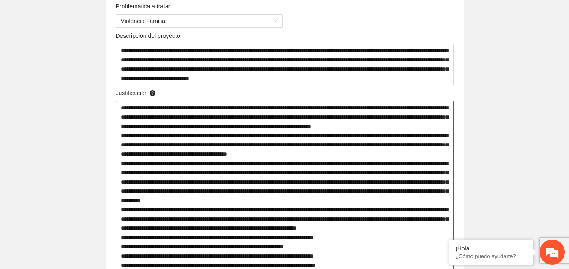
scroll to position [369, 0]
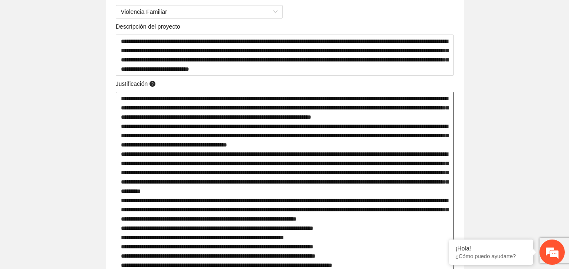
click at [444, 236] on textarea at bounding box center [285, 237] width 338 height 291
click at [436, 243] on textarea at bounding box center [285, 237] width 338 height 291
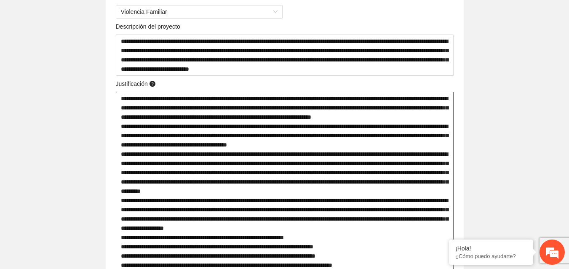
click at [436, 243] on textarea at bounding box center [285, 233] width 338 height 282
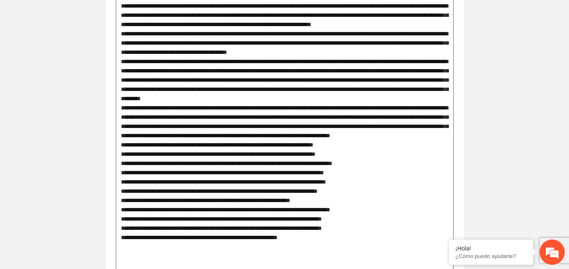
scroll to position [470, 0]
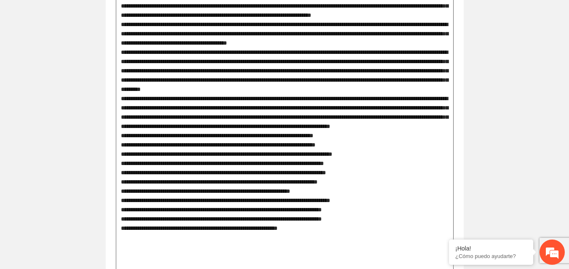
click at [412, 162] on textarea at bounding box center [285, 131] width 338 height 282
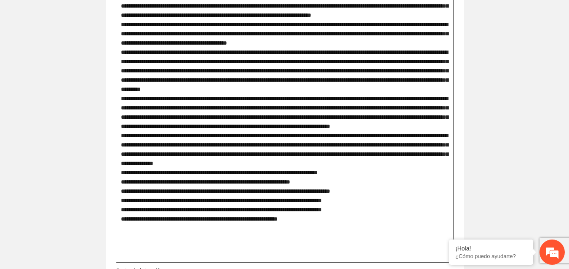
click at [419, 192] on textarea at bounding box center [285, 126] width 338 height 273
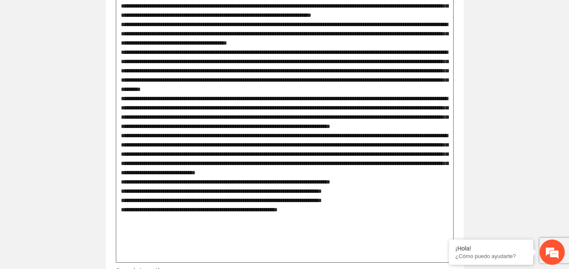
click at [412, 220] on textarea at bounding box center [285, 126] width 338 height 273
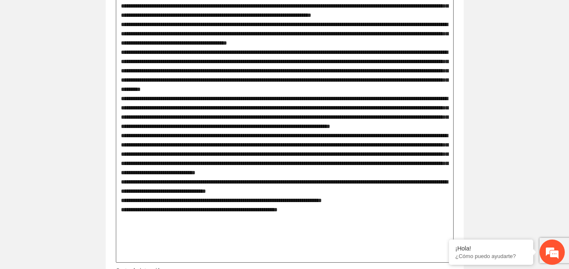
click at [404, 227] on textarea at bounding box center [285, 126] width 338 height 273
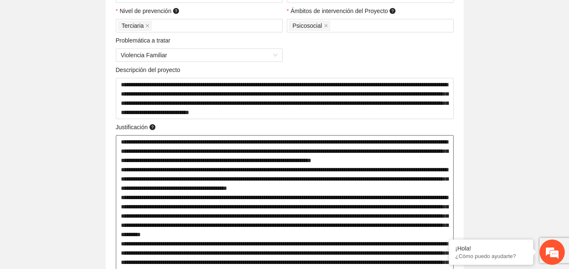
scroll to position [323, 0]
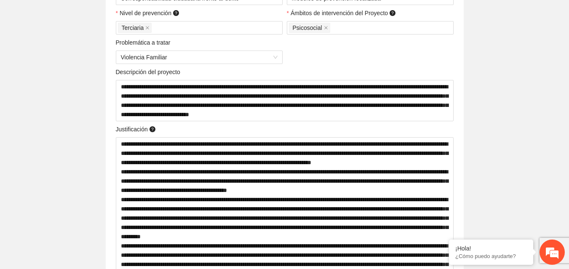
drag, startPoint x: 372, startPoint y: 157, endPoint x: 473, endPoint y: 150, distance: 101.7
click at [473, 150] on div "**********" at bounding box center [285, 123] width 400 height 656
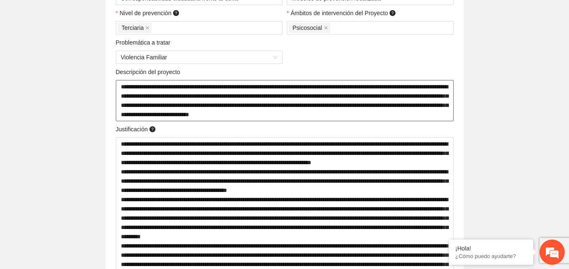
click at [369, 86] on textarea "**********" at bounding box center [285, 100] width 338 height 41
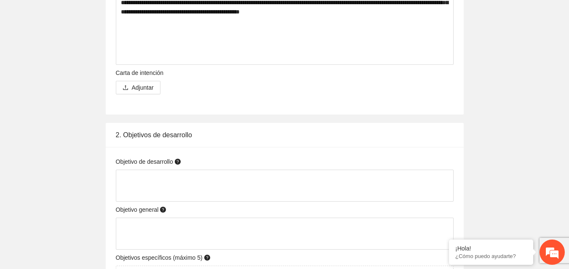
scroll to position [667, 0]
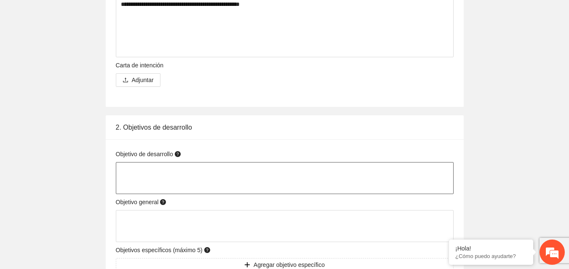
click at [156, 168] on textarea at bounding box center [285, 178] width 338 height 32
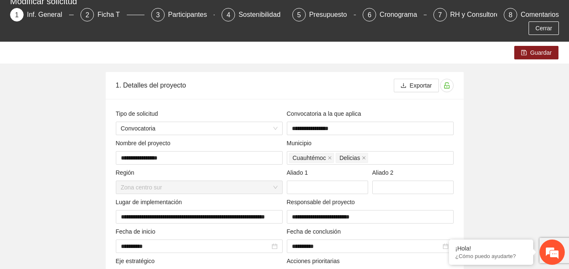
scroll to position [0, 0]
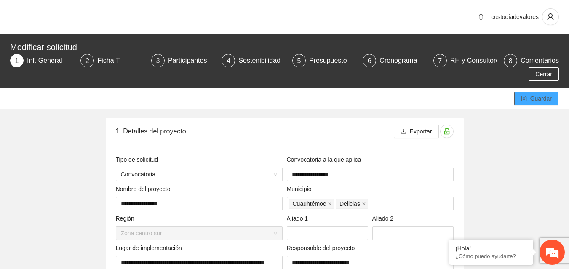
click at [539, 99] on span "Guardar" at bounding box center [540, 98] width 21 height 9
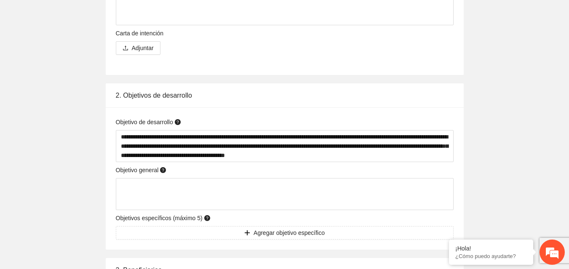
scroll to position [706, 0]
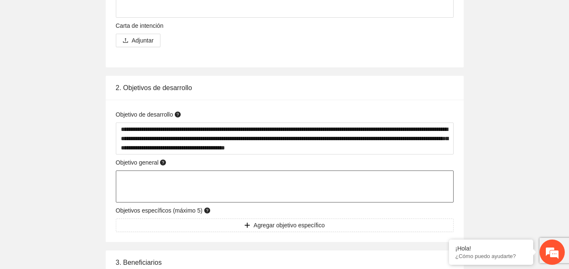
click at [363, 181] on textarea at bounding box center [285, 186] width 338 height 32
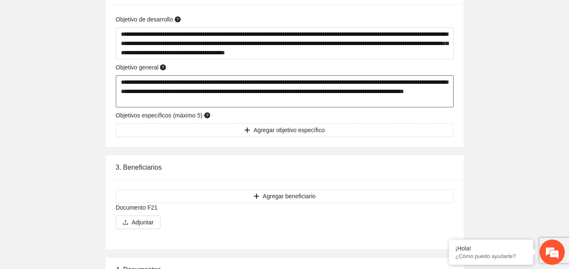
scroll to position [803, 0]
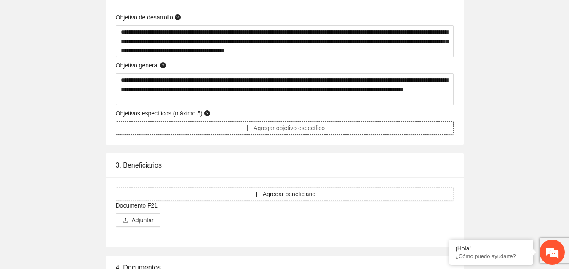
click at [313, 129] on span "Agregar objetivo específico" at bounding box center [288, 127] width 71 height 9
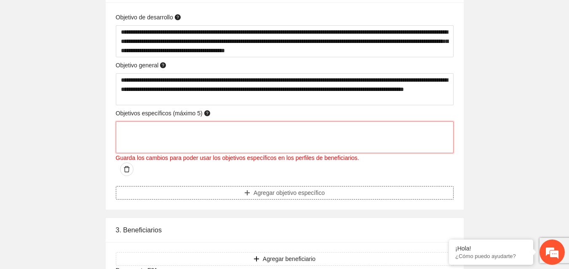
click at [313, 129] on textarea at bounding box center [285, 137] width 338 height 32
click at [288, 188] on span "Agregar objetivo específico" at bounding box center [288, 192] width 71 height 9
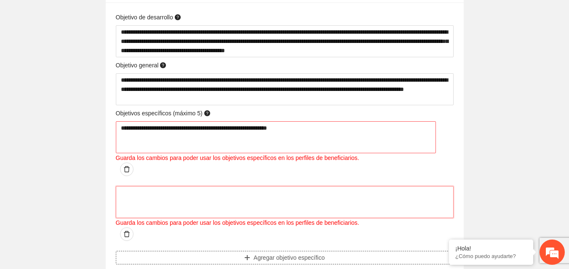
click at [288, 186] on textarea at bounding box center [285, 202] width 338 height 32
click at [305, 128] on textarea "**********" at bounding box center [276, 137] width 320 height 32
click at [256, 188] on textarea at bounding box center [285, 202] width 338 height 32
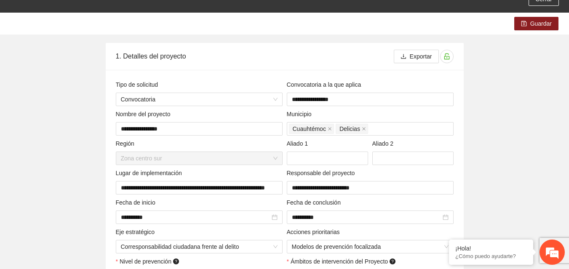
scroll to position [56, 0]
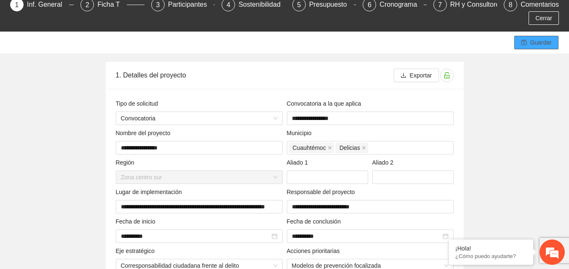
click at [534, 39] on span "Guardar" at bounding box center [540, 42] width 21 height 9
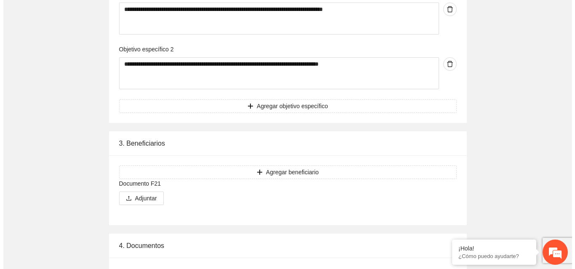
scroll to position [1063, 0]
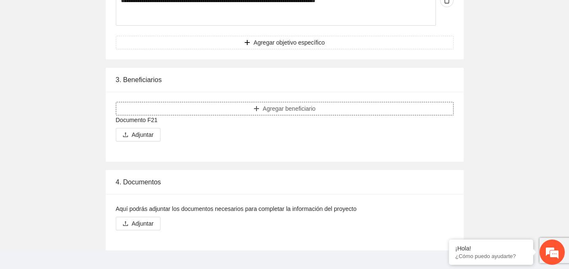
click at [305, 104] on span "Agregar beneficiario" at bounding box center [289, 108] width 53 height 9
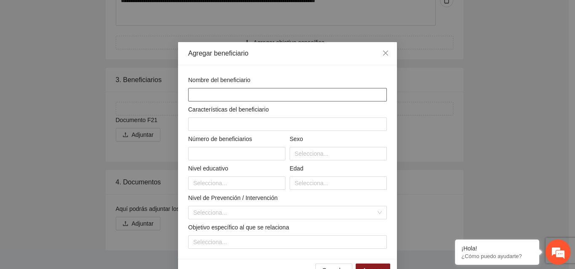
click at [256, 94] on input "text" at bounding box center [287, 94] width 199 height 13
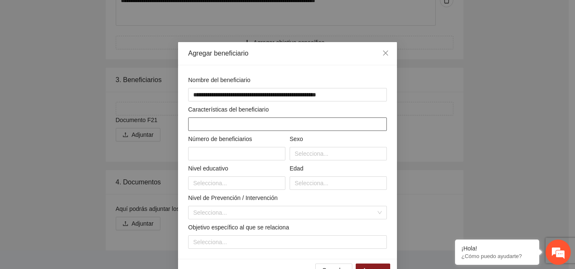
click at [330, 119] on input "text" at bounding box center [287, 123] width 199 height 13
click at [269, 156] on input "text" at bounding box center [236, 153] width 97 height 13
click at [255, 130] on input "*******" at bounding box center [287, 123] width 199 height 13
click at [244, 153] on input "text" at bounding box center [236, 153] width 97 height 13
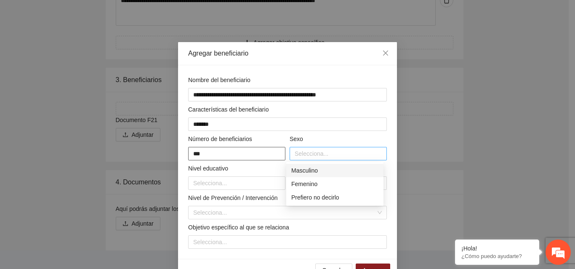
click at [298, 154] on div at bounding box center [338, 154] width 93 height 10
click at [301, 189] on div "Femenino" at bounding box center [334, 183] width 97 height 13
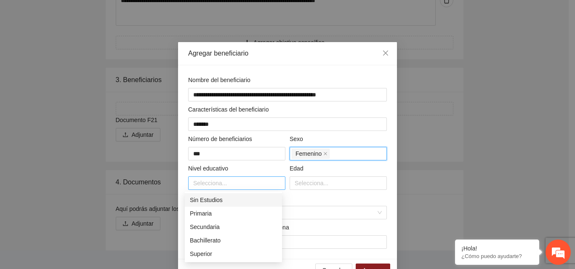
click at [266, 186] on div at bounding box center [236, 183] width 93 height 10
click at [232, 199] on div "Sin Estudios" at bounding box center [233, 199] width 87 height 9
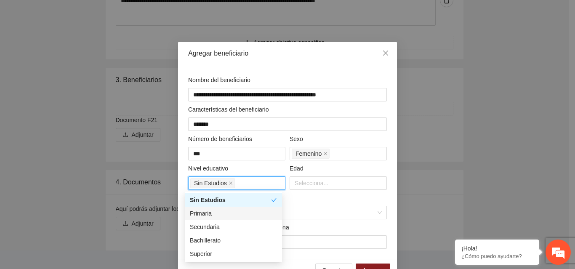
click at [225, 208] on div "Primaria" at bounding box center [233, 213] width 97 height 13
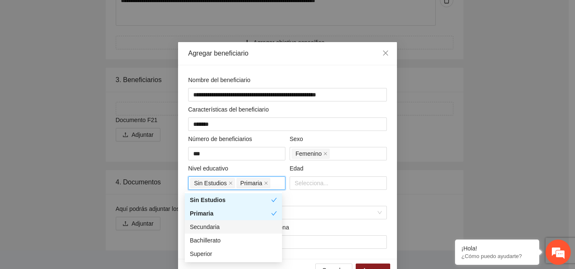
click at [222, 226] on div "Secundaria" at bounding box center [233, 226] width 87 height 9
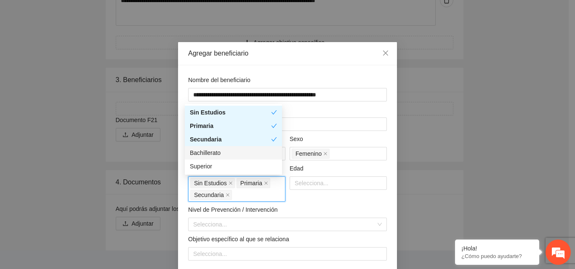
click at [217, 157] on div "Bachillerato" at bounding box center [233, 152] width 87 height 9
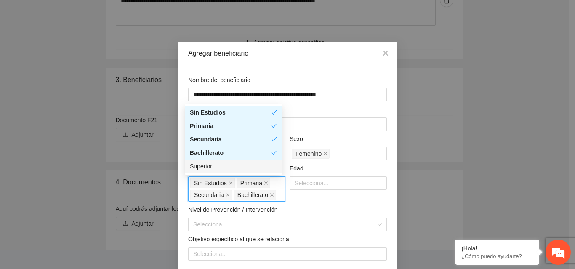
click at [217, 166] on div "Superior" at bounding box center [233, 166] width 87 height 9
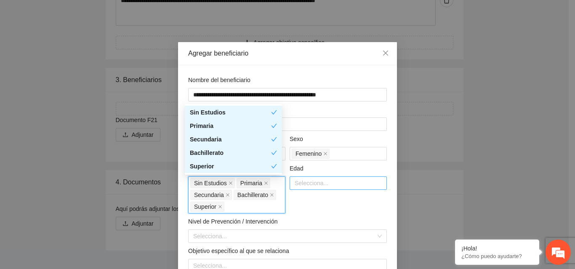
click at [311, 186] on div at bounding box center [338, 183] width 93 height 10
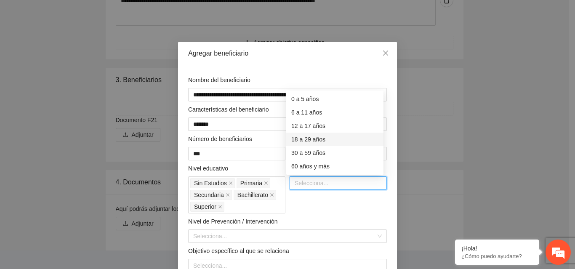
click at [302, 138] on div "18 a 29 años" at bounding box center [334, 139] width 87 height 9
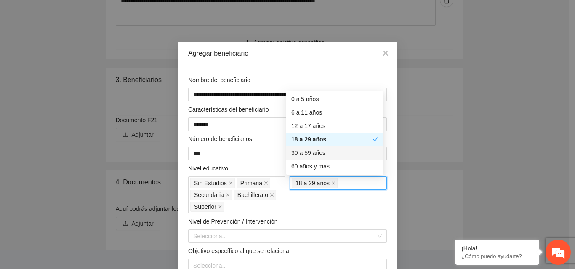
click at [302, 154] on div "30 a 59 años" at bounding box center [334, 152] width 87 height 9
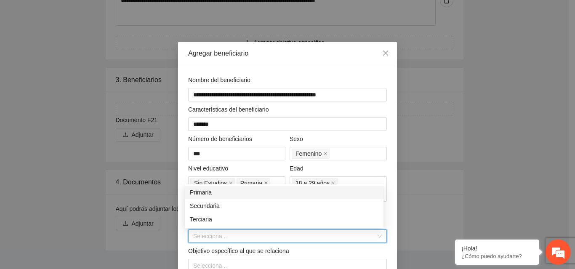
click at [290, 233] on input "search" at bounding box center [284, 236] width 183 height 13
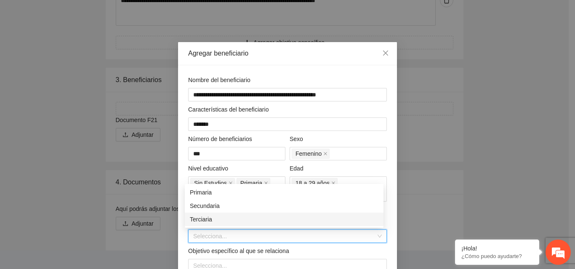
click at [272, 219] on div "Terciaria" at bounding box center [284, 219] width 189 height 9
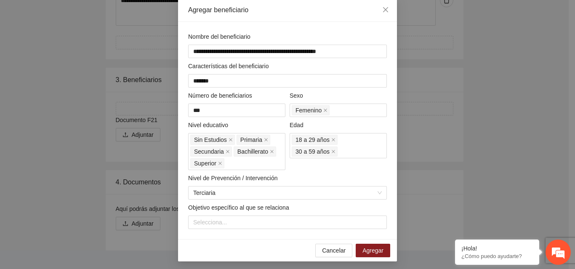
scroll to position [46, 0]
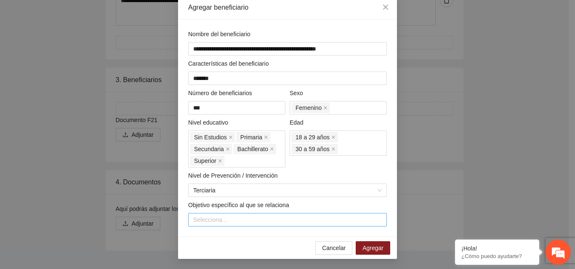
click at [369, 217] on div at bounding box center [287, 220] width 194 height 10
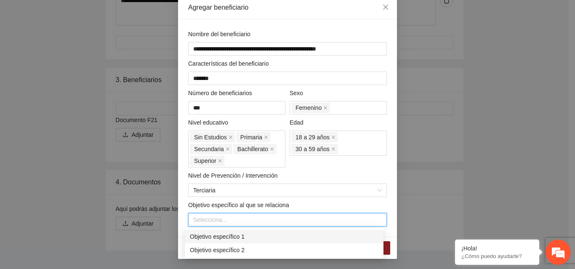
click at [217, 237] on div "Objetivo específico 1" at bounding box center [284, 236] width 189 height 9
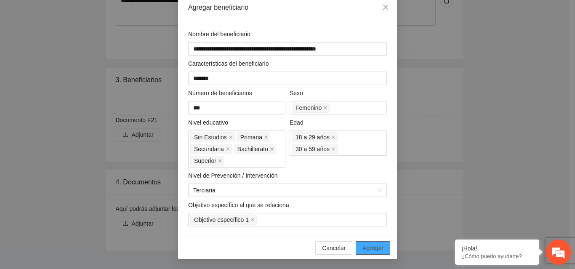
click at [372, 247] on span "Agregar" at bounding box center [372, 247] width 21 height 9
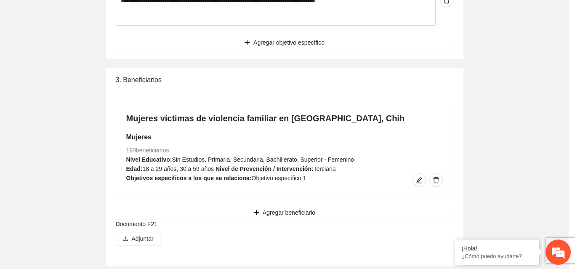
scroll to position [0, 0]
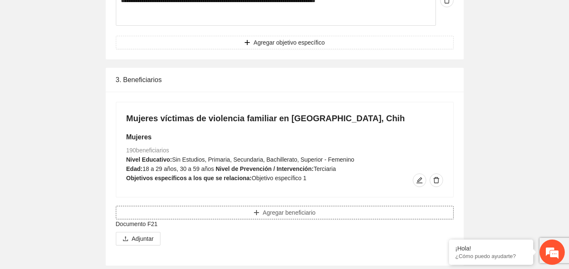
click at [321, 206] on button "Agregar beneficiario" at bounding box center [285, 212] width 338 height 13
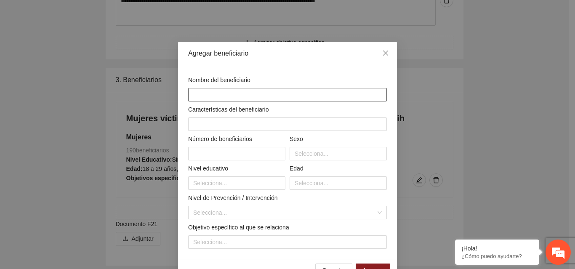
click at [255, 90] on input "text" at bounding box center [287, 94] width 199 height 13
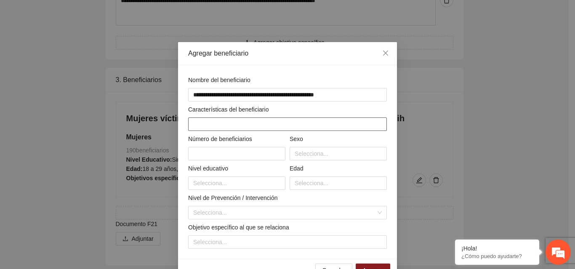
click at [216, 118] on input "text" at bounding box center [287, 123] width 199 height 13
click at [212, 152] on input "text" at bounding box center [236, 153] width 97 height 13
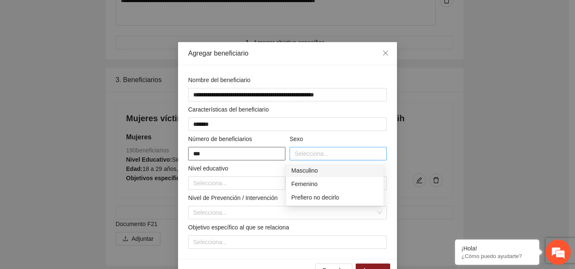
click at [294, 154] on div at bounding box center [338, 154] width 93 height 10
click at [296, 183] on div "Femenino" at bounding box center [334, 183] width 87 height 9
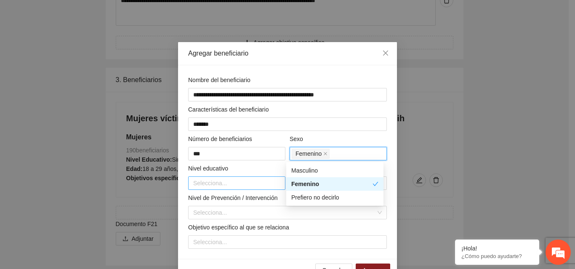
click at [276, 183] on div at bounding box center [236, 183] width 93 height 10
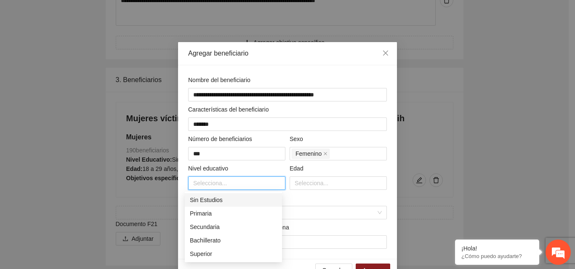
click at [238, 201] on div "Sin Estudios" at bounding box center [233, 199] width 87 height 9
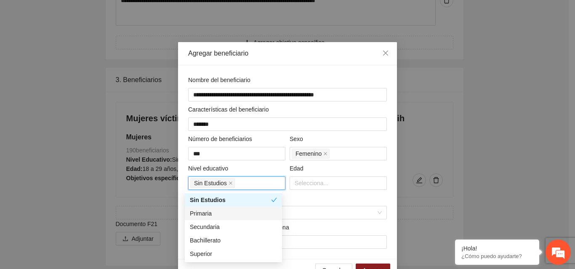
click at [212, 213] on div "Primaria" at bounding box center [233, 213] width 87 height 9
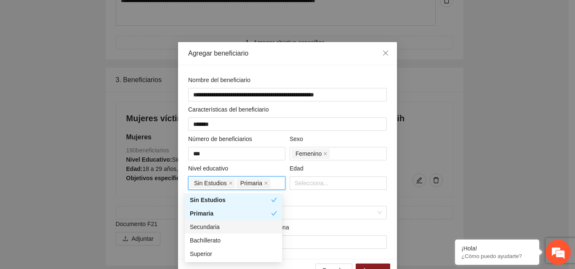
click at [207, 226] on div "Secundaria" at bounding box center [233, 226] width 87 height 9
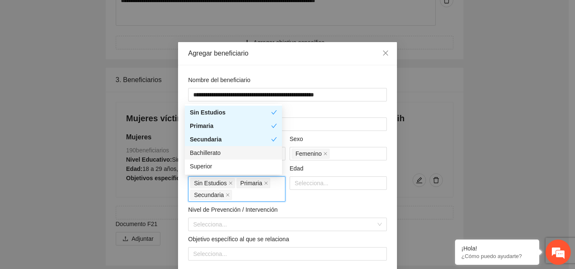
click at [207, 151] on div "Bachillerato" at bounding box center [233, 152] width 87 height 9
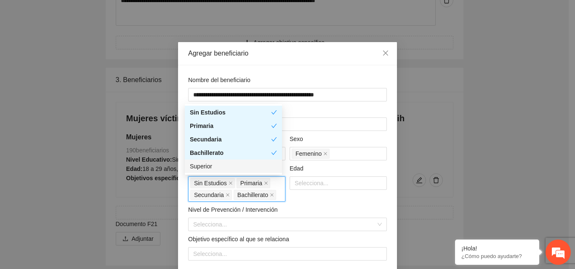
click at [200, 165] on div "Superior" at bounding box center [233, 166] width 87 height 9
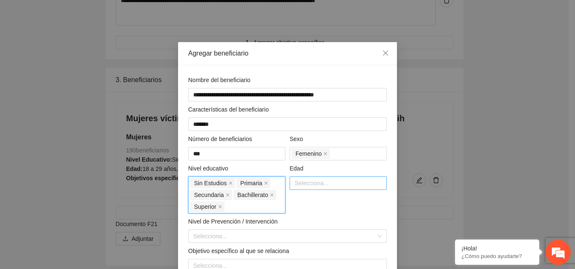
click at [318, 184] on div at bounding box center [338, 183] width 93 height 10
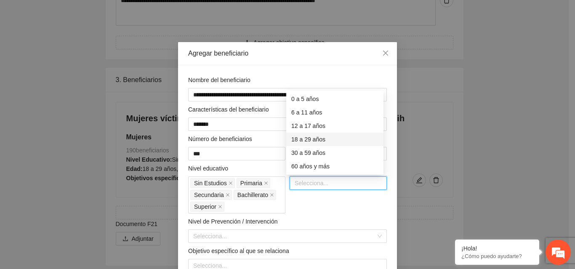
click at [304, 138] on div "18 a 29 años" at bounding box center [334, 139] width 87 height 9
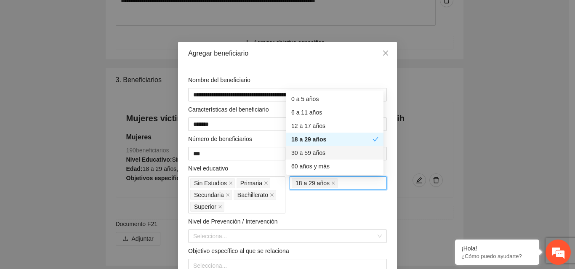
click at [301, 154] on div "30 a 59 años" at bounding box center [334, 152] width 87 height 9
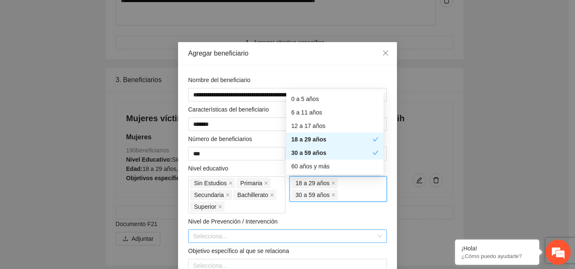
click at [239, 235] on input "search" at bounding box center [284, 236] width 183 height 13
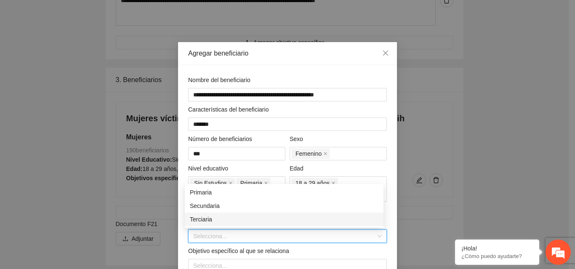
click at [231, 221] on div "Terciaria" at bounding box center [284, 219] width 189 height 9
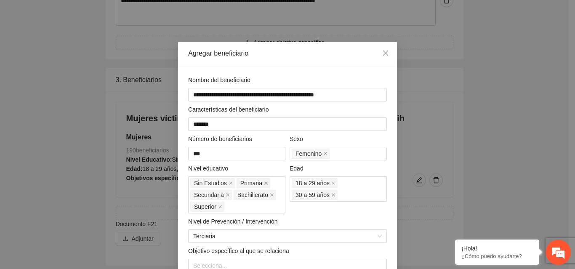
scroll to position [46, 0]
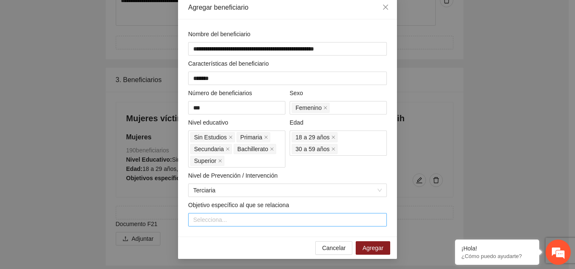
click at [276, 219] on div at bounding box center [287, 220] width 194 height 10
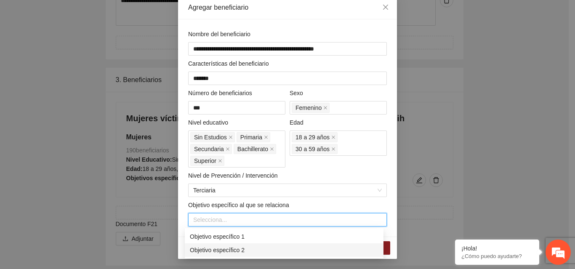
click at [247, 251] on div "Objetivo específico 2" at bounding box center [284, 249] width 189 height 9
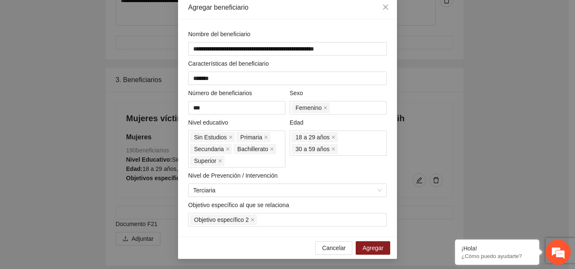
click at [427, 229] on div "**********" at bounding box center [287, 134] width 575 height 269
click at [374, 247] on span "Agregar" at bounding box center [372, 247] width 21 height 9
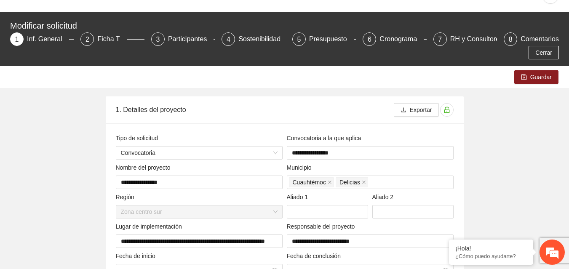
scroll to position [11, 0]
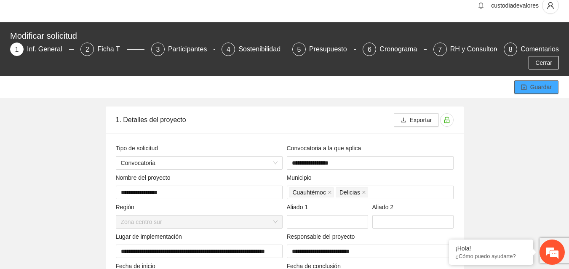
click at [541, 87] on span "Guardar" at bounding box center [540, 86] width 21 height 9
click at [103, 45] on div "Ficha T" at bounding box center [111, 49] width 29 height 13
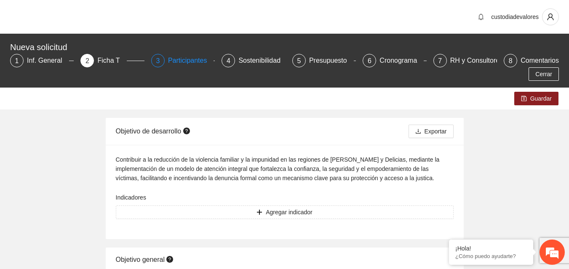
click at [180, 61] on div "Participantes" at bounding box center [191, 60] width 46 height 13
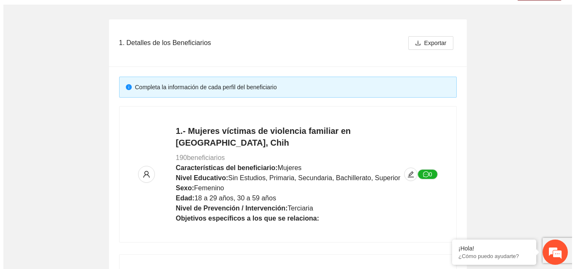
scroll to position [108, 0]
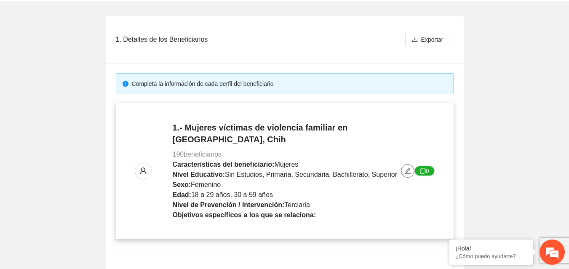
click at [407, 173] on icon "edit" at bounding box center [407, 170] width 7 height 7
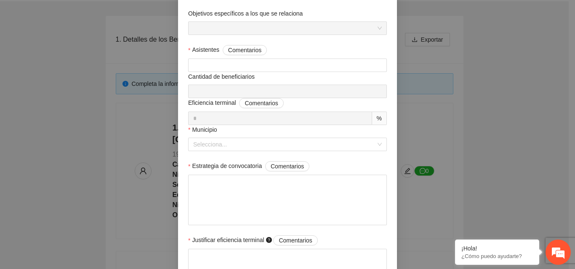
scroll to position [231, 0]
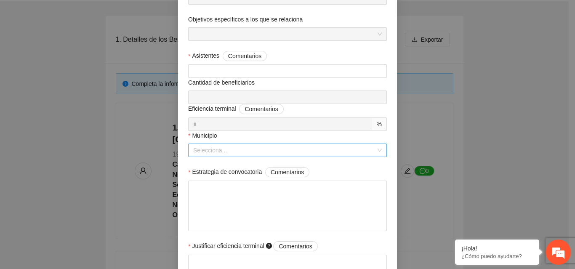
click at [374, 149] on div "Selecciona..." at bounding box center [287, 150] width 199 height 13
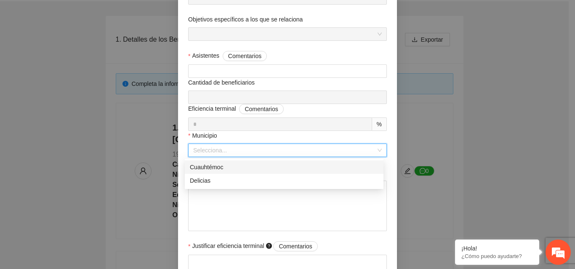
click at [236, 167] on div "Cuauhtémoc" at bounding box center [284, 166] width 189 height 9
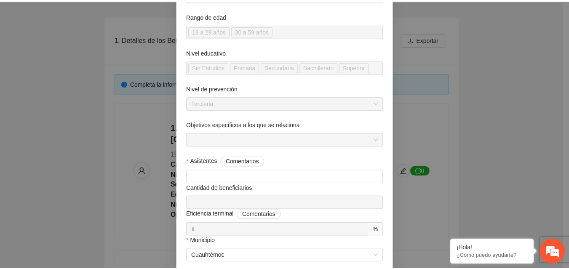
scroll to position [0, 0]
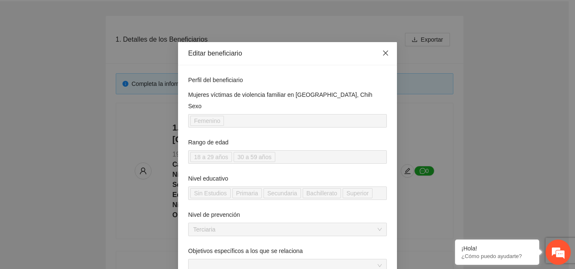
click at [383, 54] on icon "close" at bounding box center [385, 53] width 7 height 7
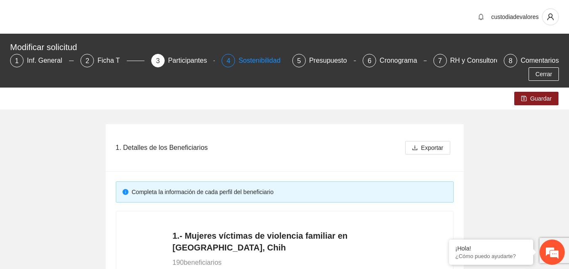
click at [247, 60] on div "Sostenibilidad" at bounding box center [262, 60] width 49 height 13
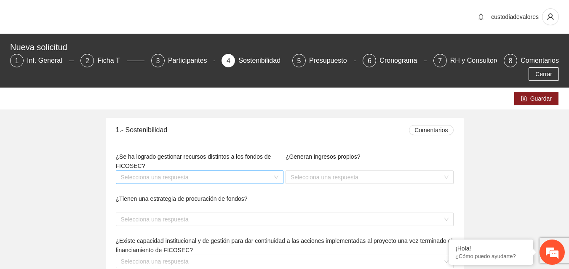
click at [272, 179] on div "Selecciona una respuesta" at bounding box center [200, 176] width 168 height 13
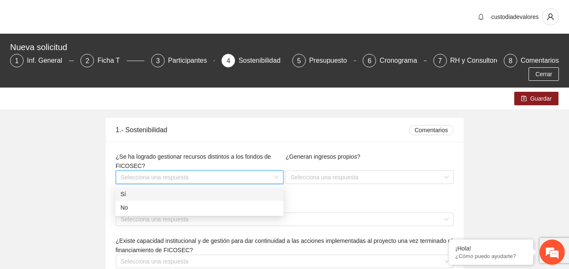
click at [219, 189] on div "Sí" at bounding box center [199, 193] width 158 height 9
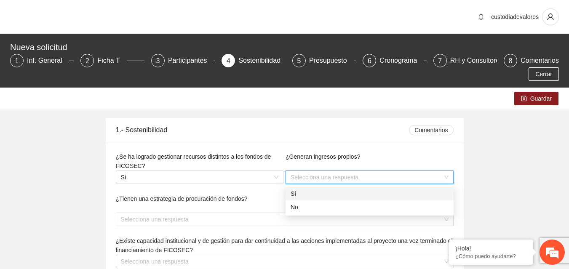
click at [295, 174] on input "search" at bounding box center [366, 177] width 152 height 13
click at [292, 210] on div "No" at bounding box center [369, 206] width 158 height 9
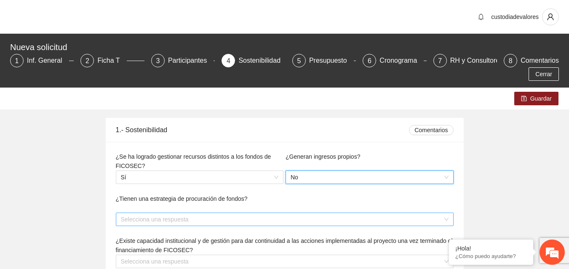
click at [287, 217] on input "search" at bounding box center [282, 219] width 322 height 13
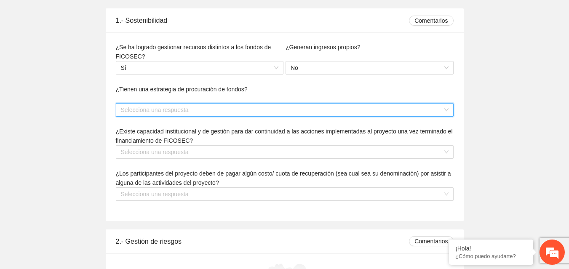
scroll to position [122, 0]
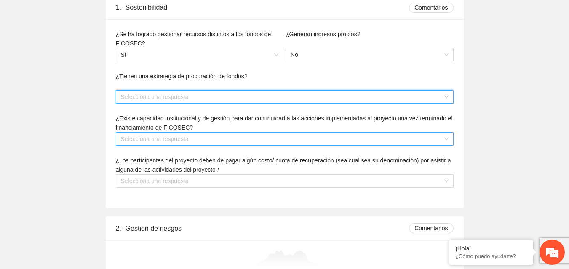
click at [447, 138] on div "Selecciona una respuesta" at bounding box center [285, 138] width 338 height 13
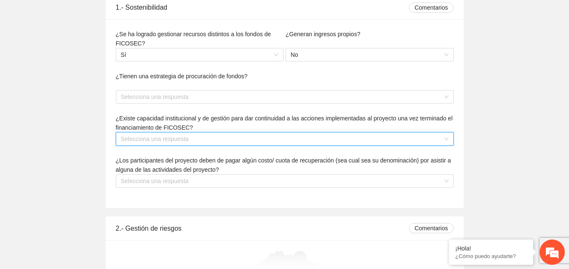
click at [447, 138] on div "Selecciona una respuesta" at bounding box center [285, 138] width 338 height 13
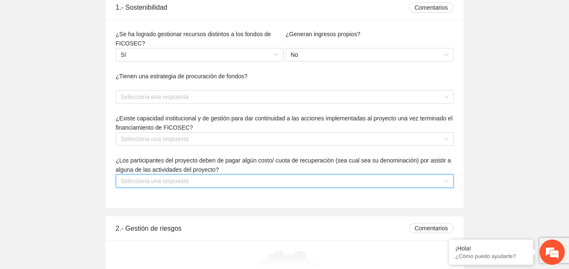
click at [397, 182] on input "search" at bounding box center [282, 181] width 322 height 13
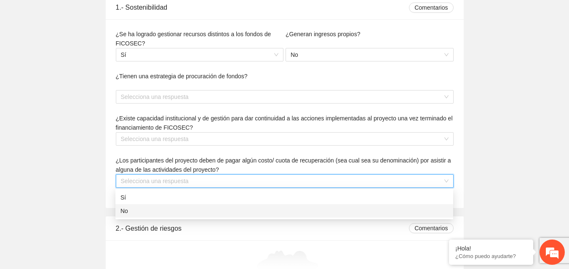
click at [369, 215] on div "No" at bounding box center [283, 210] width 327 height 9
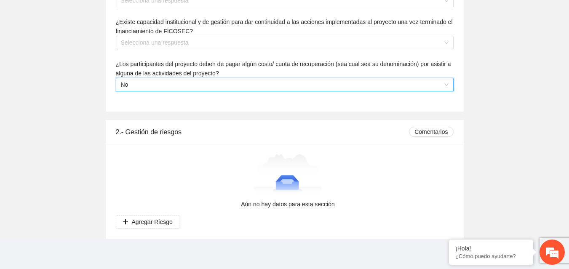
scroll to position [221, 0]
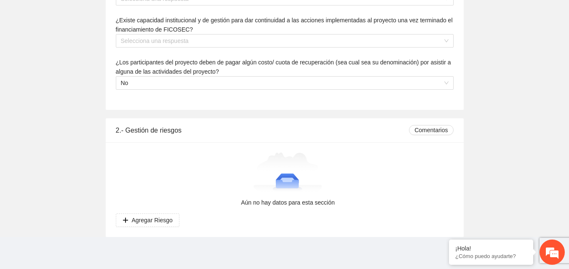
click at [371, 166] on div at bounding box center [288, 173] width 338 height 42
click at [423, 127] on span "Comentarios" at bounding box center [430, 129] width 33 height 9
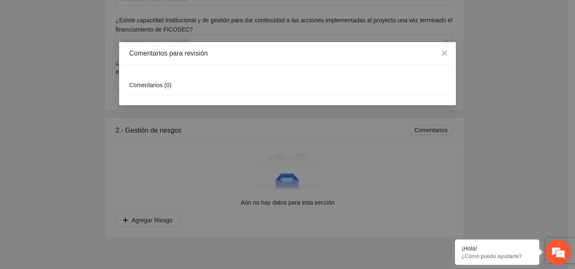
click at [385, 159] on div "Comentarios para revisión Comentarios ( 0 )" at bounding box center [287, 134] width 575 height 269
click at [449, 52] on span "Close" at bounding box center [444, 53] width 23 height 23
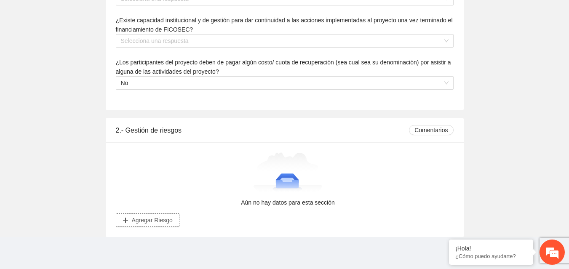
click at [152, 221] on span "Agregar Riesgo" at bounding box center [152, 219] width 41 height 9
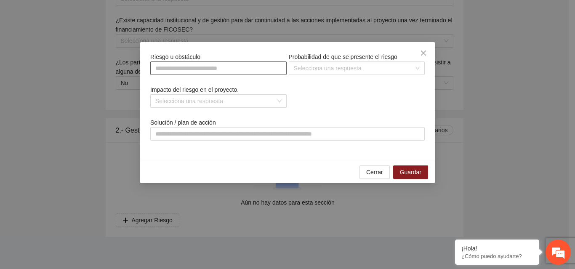
click at [263, 74] on input "text" at bounding box center [218, 67] width 136 height 13
click at [309, 92] on div "Riesgo u obstáculo Probabilidad de que se presente el riesgo Selecciona una res…" at bounding box center [287, 101] width 276 height 98
click at [334, 73] on input "search" at bounding box center [354, 68] width 120 height 13
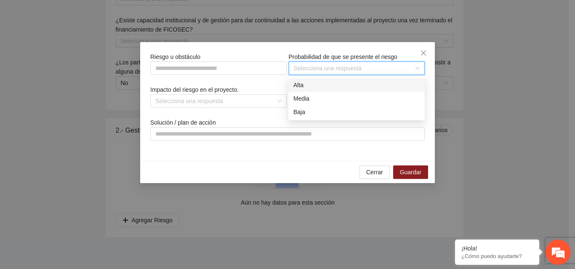
click at [300, 82] on div "Alta" at bounding box center [356, 84] width 126 height 9
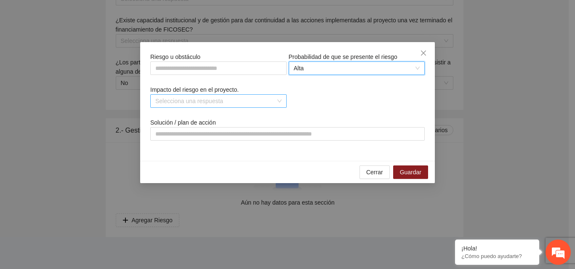
click at [266, 97] on input "search" at bounding box center [215, 101] width 120 height 13
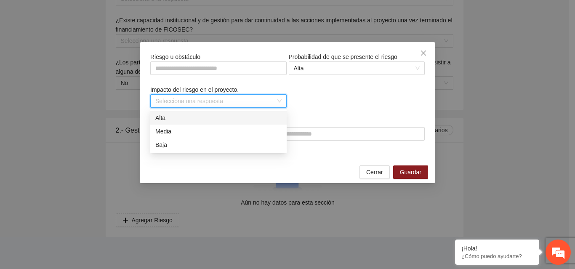
click at [247, 115] on div "Alta" at bounding box center [218, 117] width 126 height 9
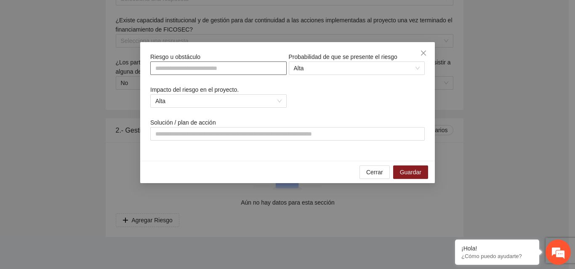
click at [207, 66] on input "text" at bounding box center [218, 67] width 136 height 13
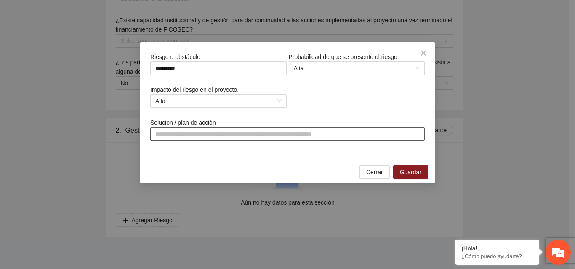
click at [168, 133] on input "text" at bounding box center [287, 133] width 274 height 13
click at [158, 136] on input "**********" at bounding box center [287, 133] width 274 height 13
click at [227, 134] on input "**********" at bounding box center [287, 133] width 274 height 13
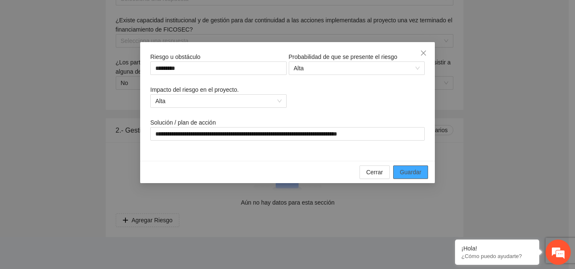
click at [420, 173] on span "Guardar" at bounding box center [410, 171] width 21 height 9
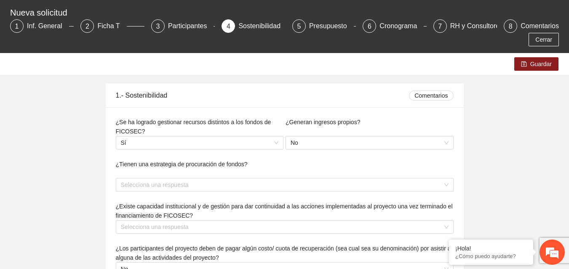
scroll to position [31, 0]
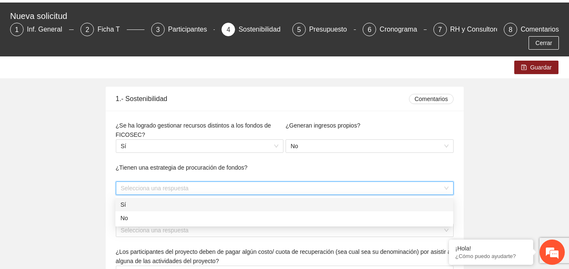
click at [411, 189] on input "search" at bounding box center [282, 188] width 322 height 13
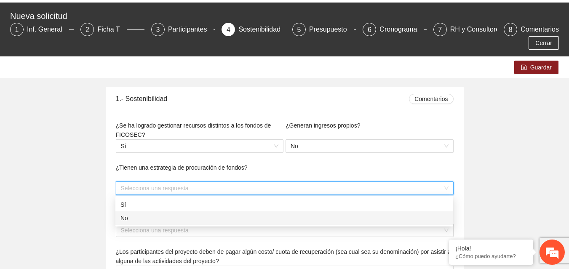
click at [338, 219] on div "No" at bounding box center [283, 217] width 327 height 9
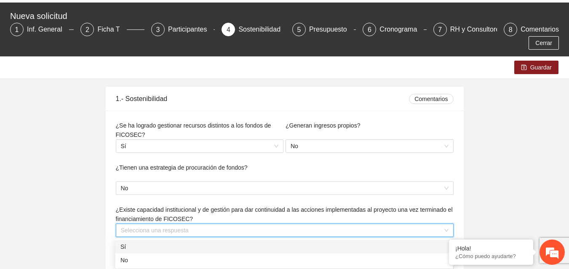
click at [264, 232] on input "search" at bounding box center [282, 230] width 322 height 13
click at [249, 242] on div "Sí" at bounding box center [283, 246] width 327 height 9
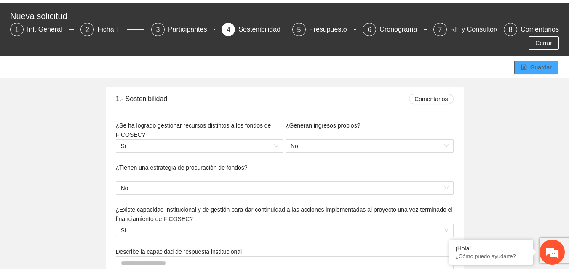
click at [538, 65] on span "Guardar" at bounding box center [540, 67] width 21 height 9
click at [318, 33] on div "Presupuesto" at bounding box center [331, 29] width 45 height 13
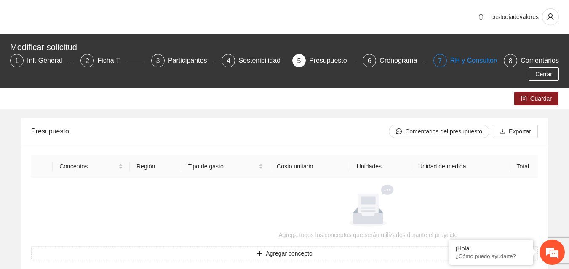
click at [465, 59] on div "RH y Consultores" at bounding box center [479, 60] width 59 height 13
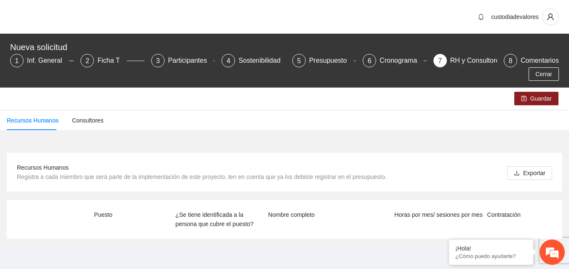
scroll to position [8, 0]
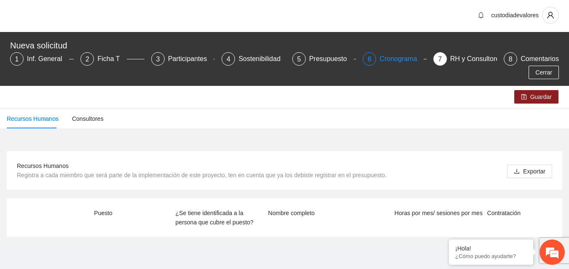
click at [396, 52] on div "Cronograma" at bounding box center [401, 58] width 44 height 13
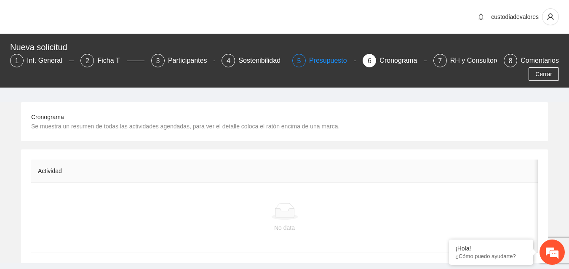
click at [325, 59] on div "Presupuesto" at bounding box center [331, 60] width 45 height 13
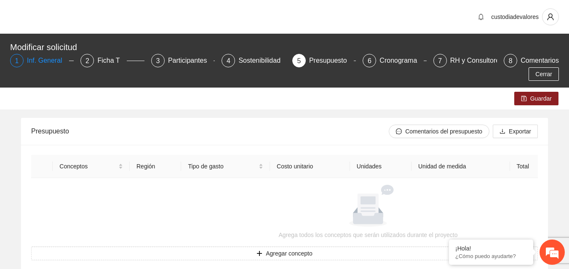
click at [52, 61] on div "Inf. General" at bounding box center [48, 60] width 42 height 13
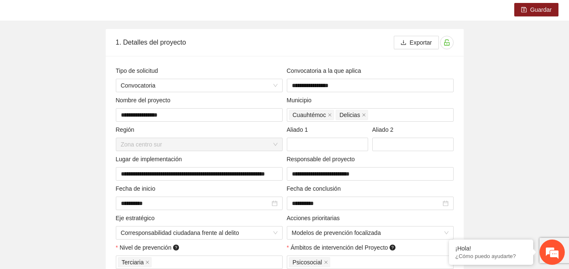
scroll to position [101, 0]
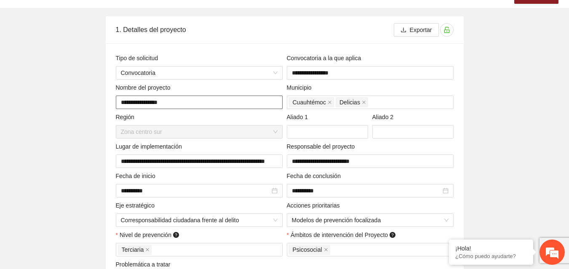
drag, startPoint x: 147, startPoint y: 102, endPoint x: 67, endPoint y: 97, distance: 80.1
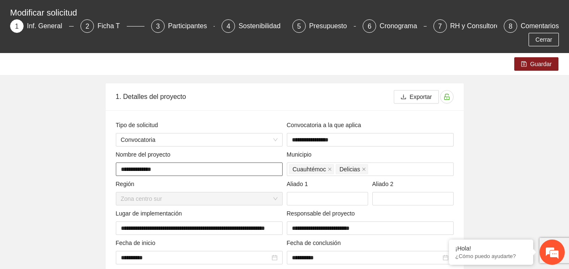
scroll to position [20, 0]
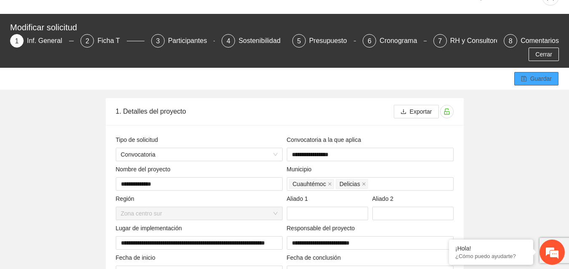
click at [541, 81] on span "Guardar" at bounding box center [540, 78] width 21 height 9
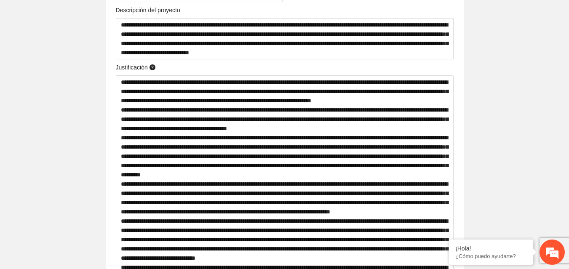
scroll to position [0, 0]
